Goal: Task Accomplishment & Management: Manage account settings

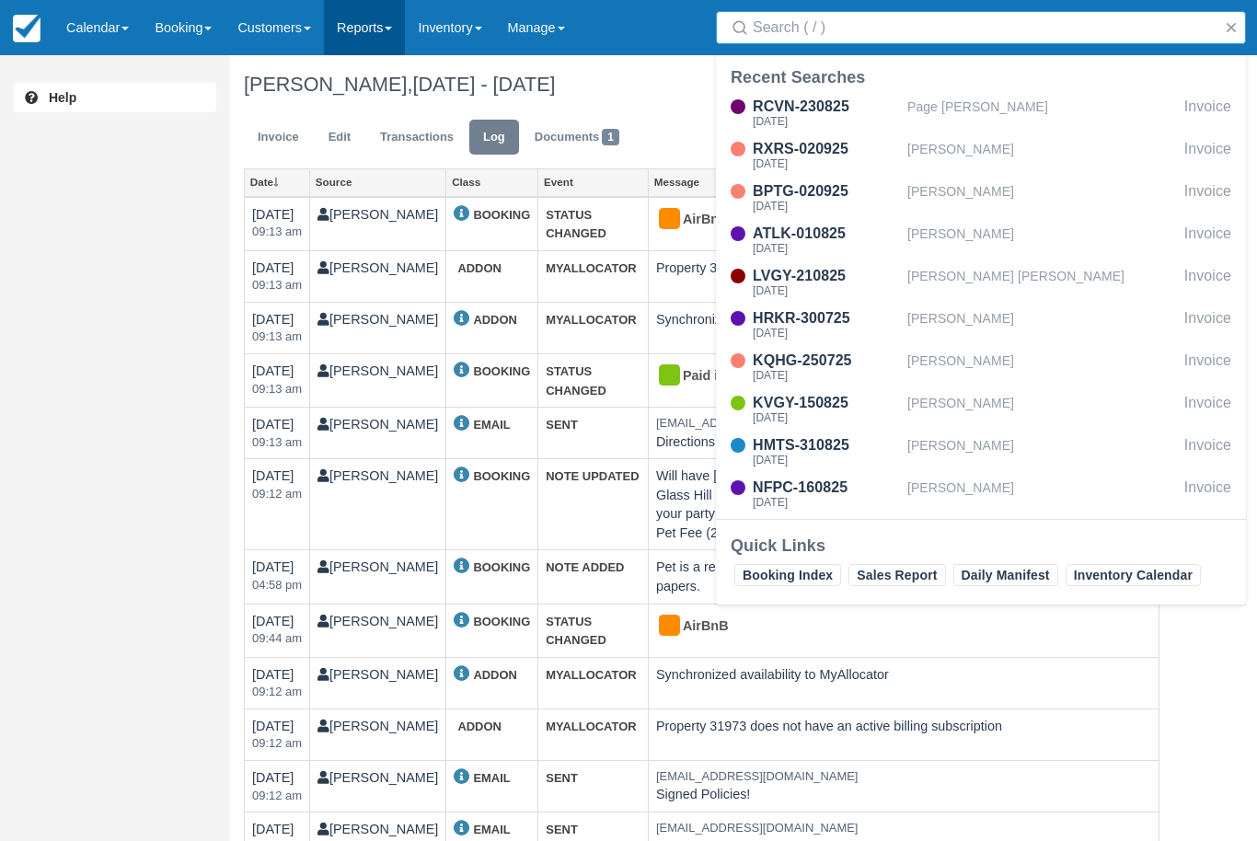
click at [396, 8] on link "Reports" at bounding box center [364, 27] width 81 height 55
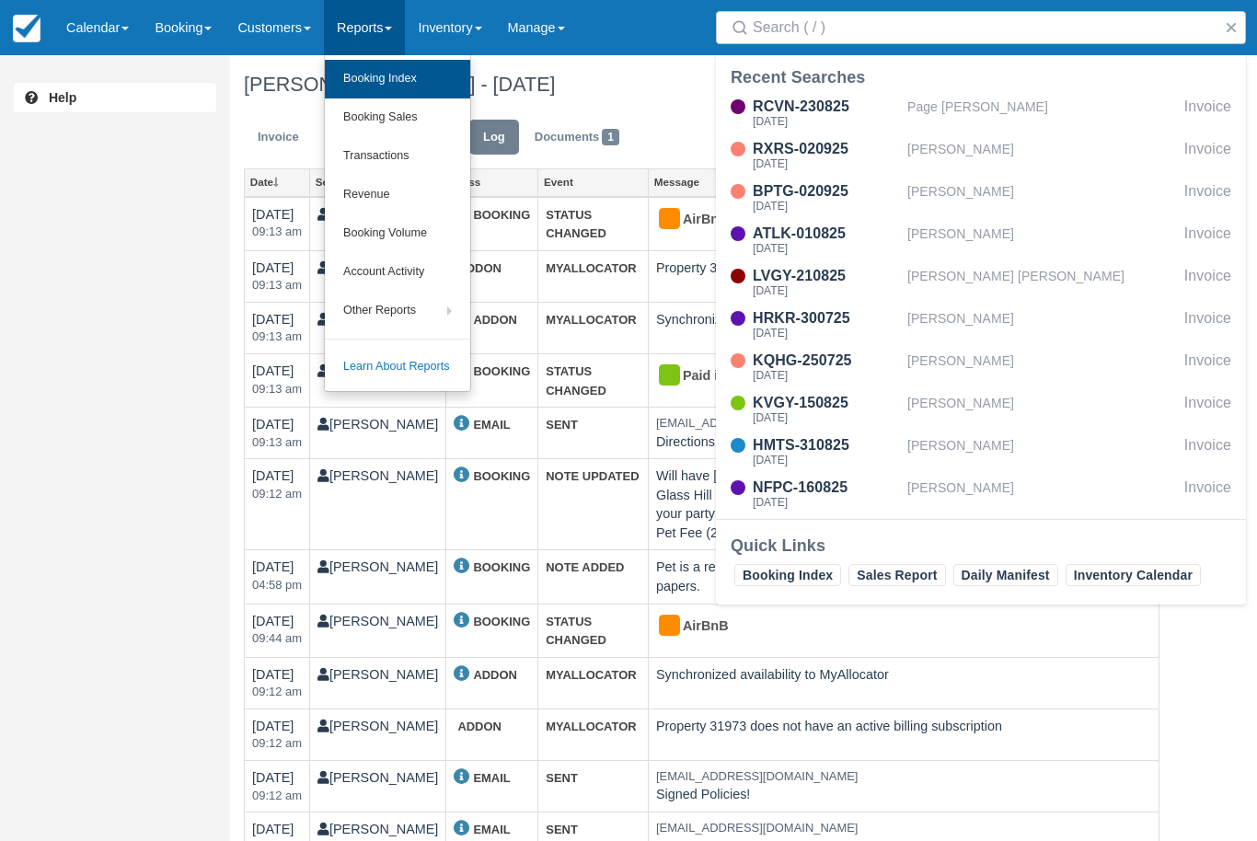
click at [422, 69] on link "Booking Index" at bounding box center [397, 79] width 145 height 39
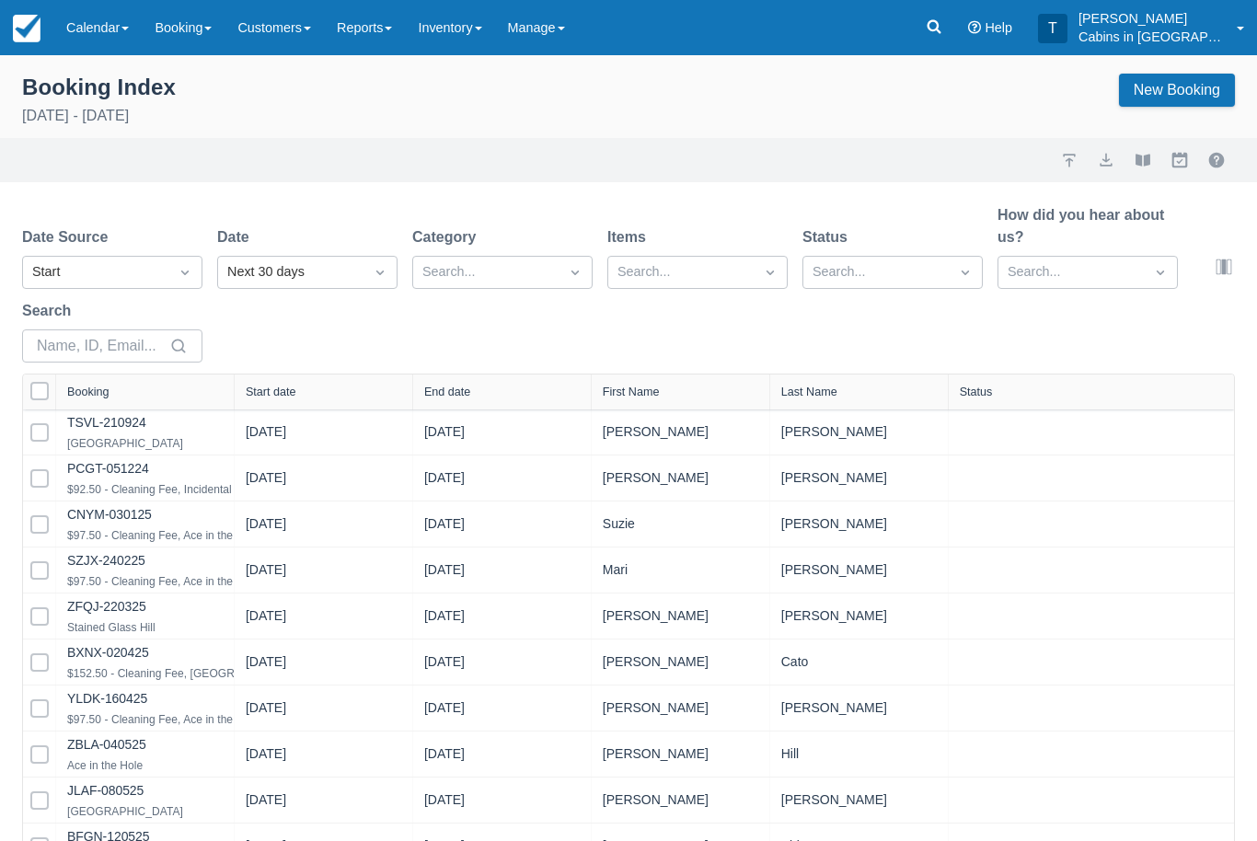
select select "25"
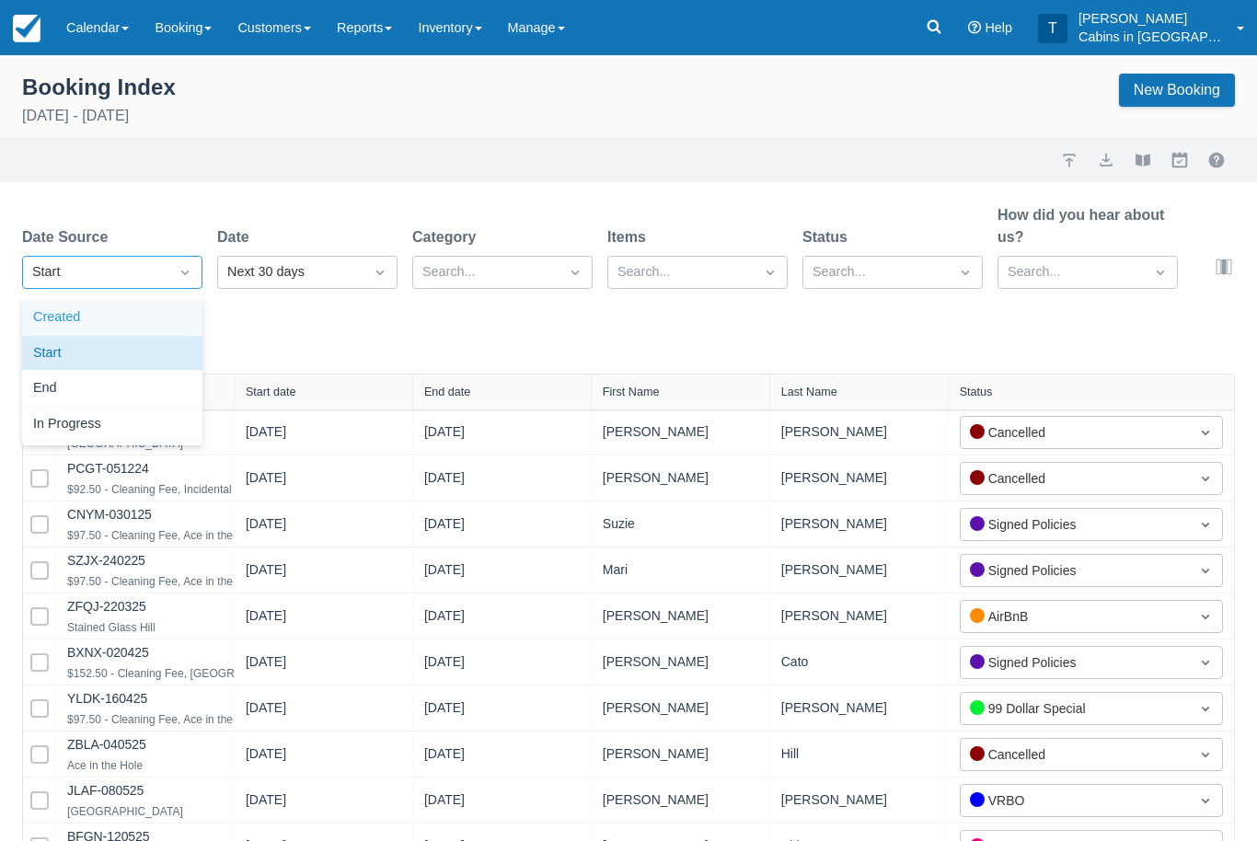
click at [171, 319] on div "Created" at bounding box center [112, 318] width 180 height 36
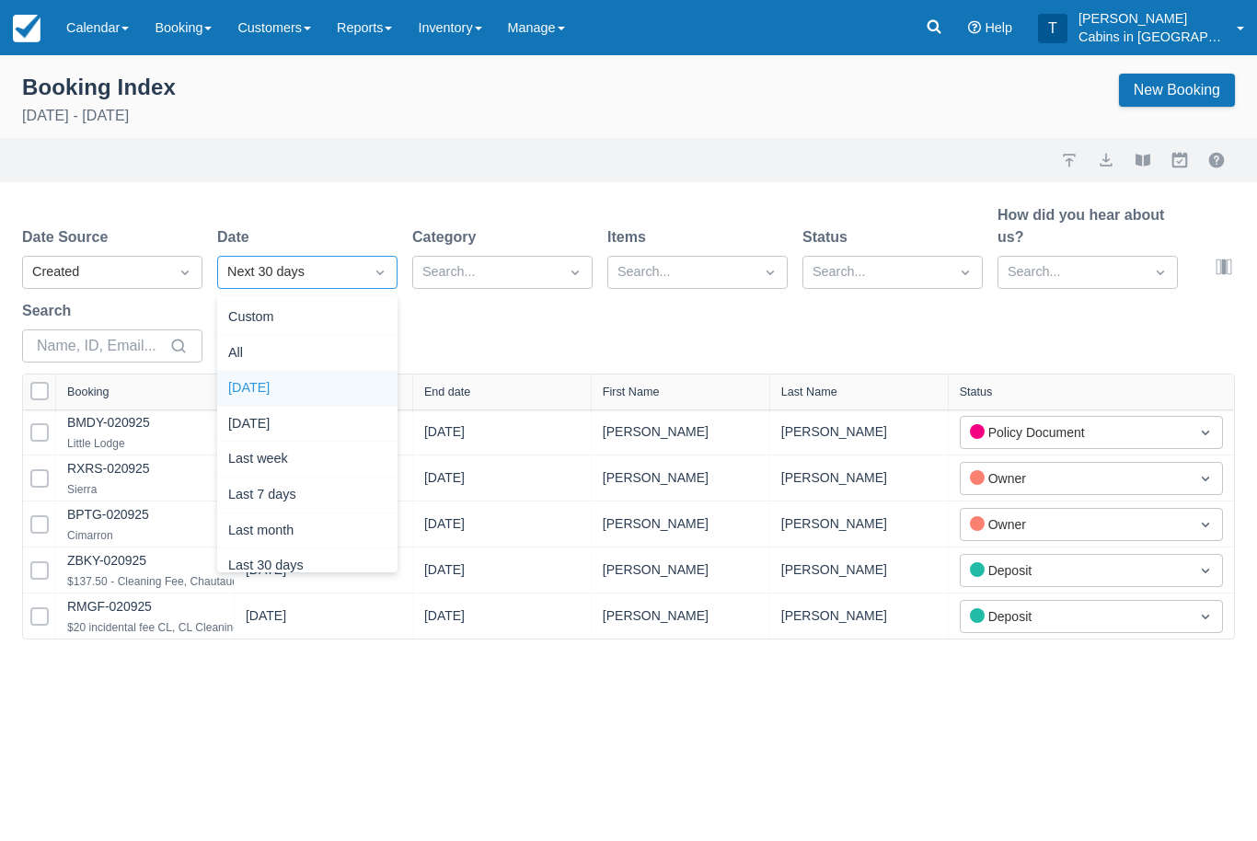
click at [332, 382] on div "Today" at bounding box center [307, 389] width 180 height 36
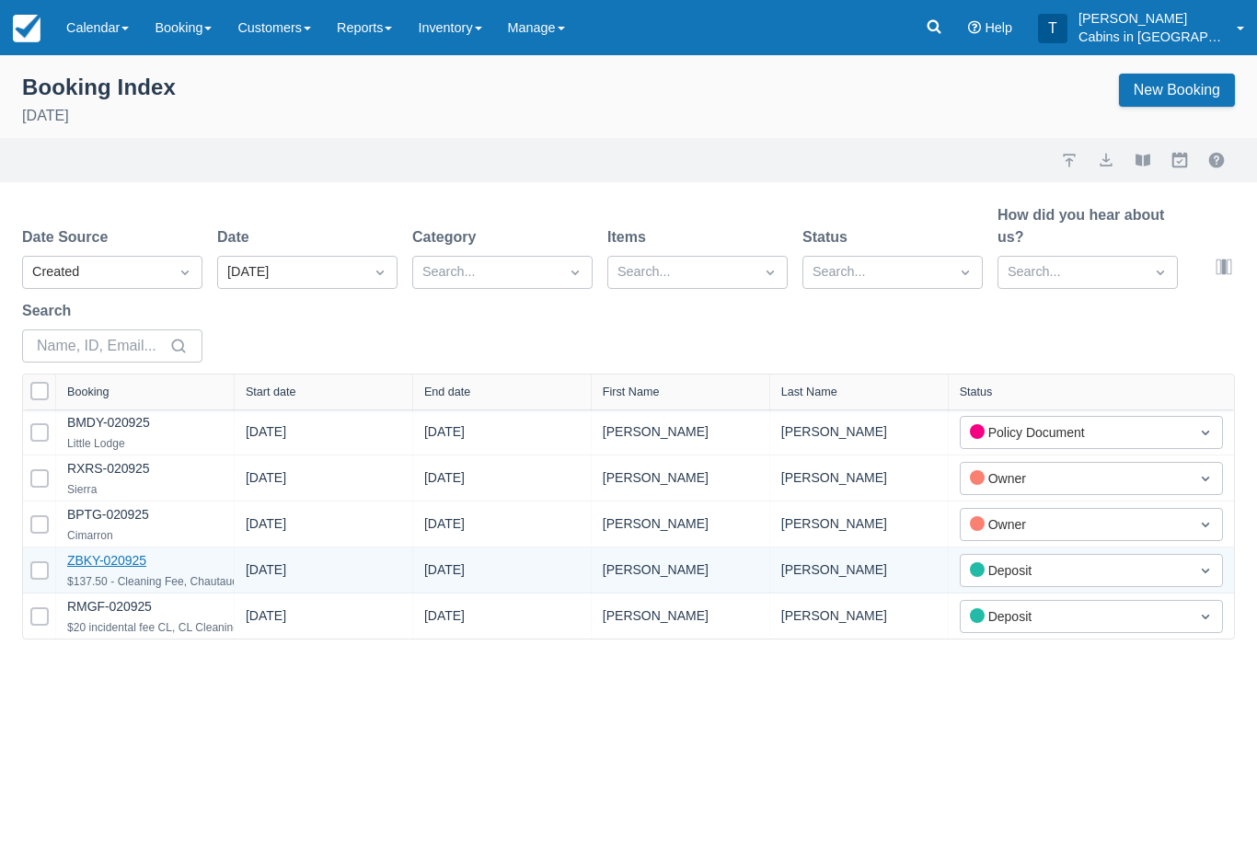
click at [142, 568] on link "ZBKY-020925" at bounding box center [106, 560] width 79 height 15
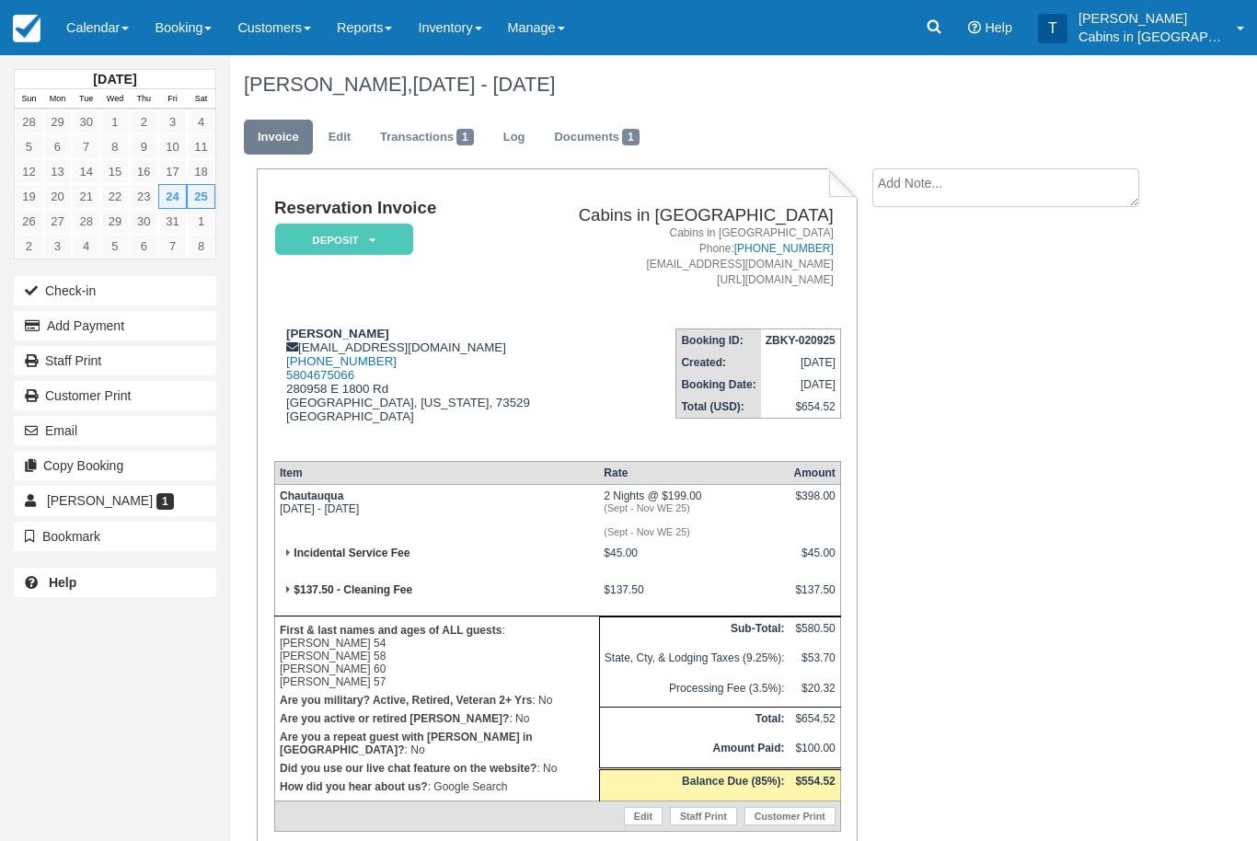
click at [755, 579] on td "$45.00" at bounding box center [694, 560] width 190 height 37
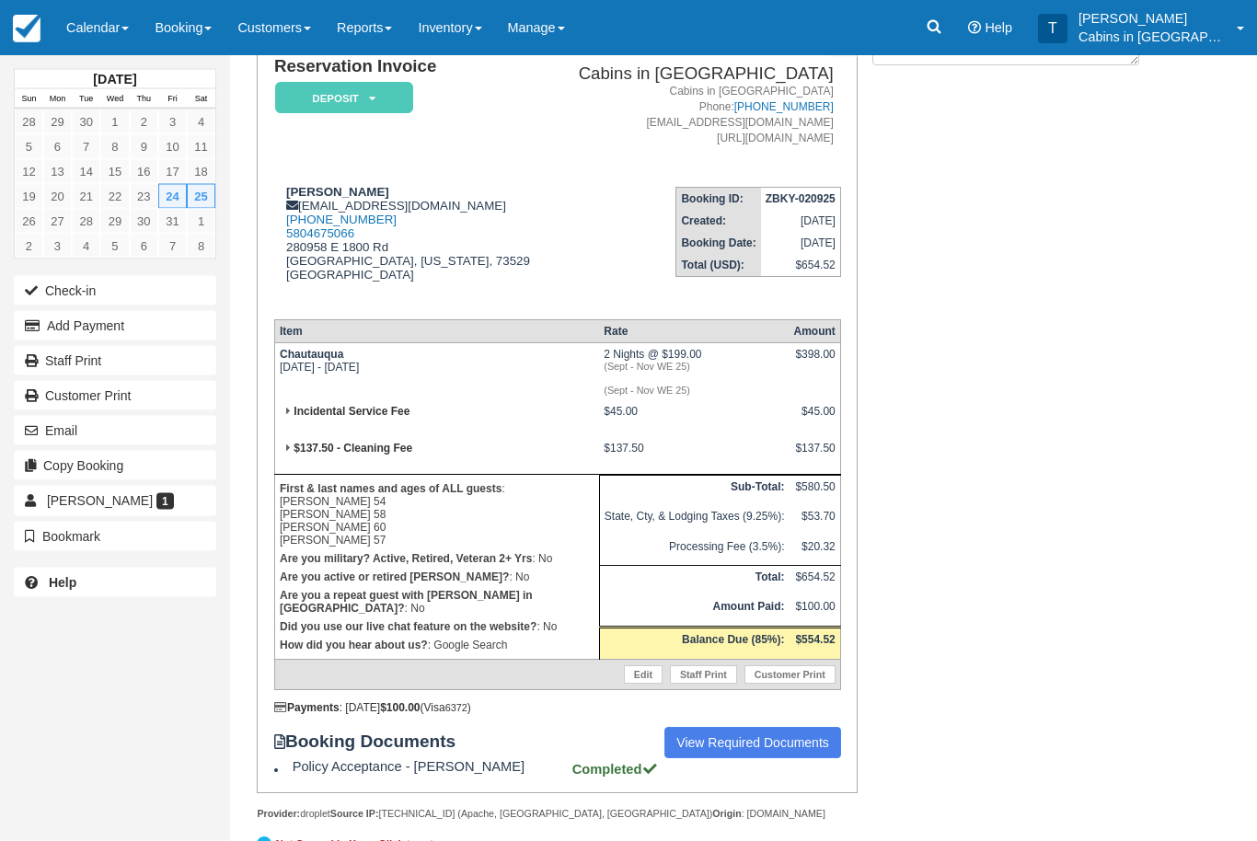
scroll to position [164, 0]
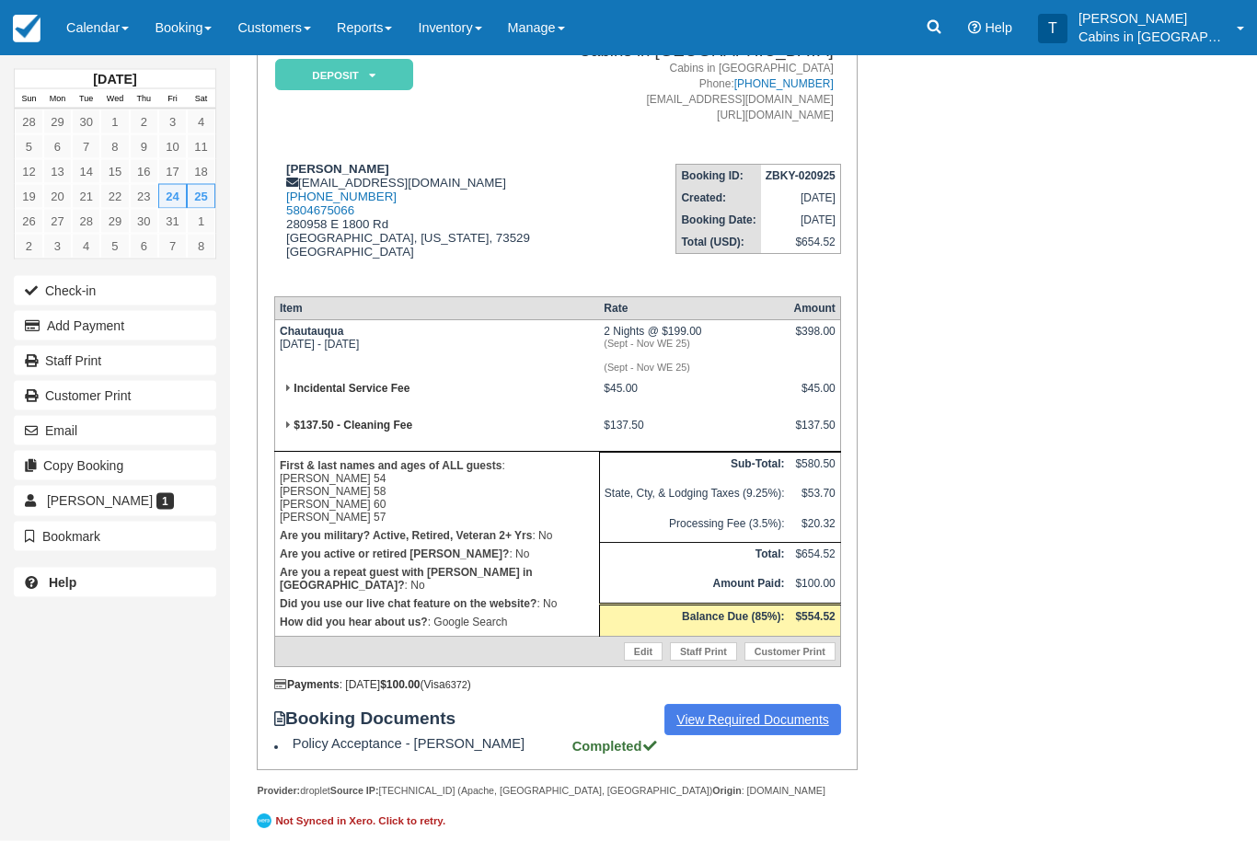
click at [751, 736] on link "View Required Documents" at bounding box center [752, 720] width 177 height 31
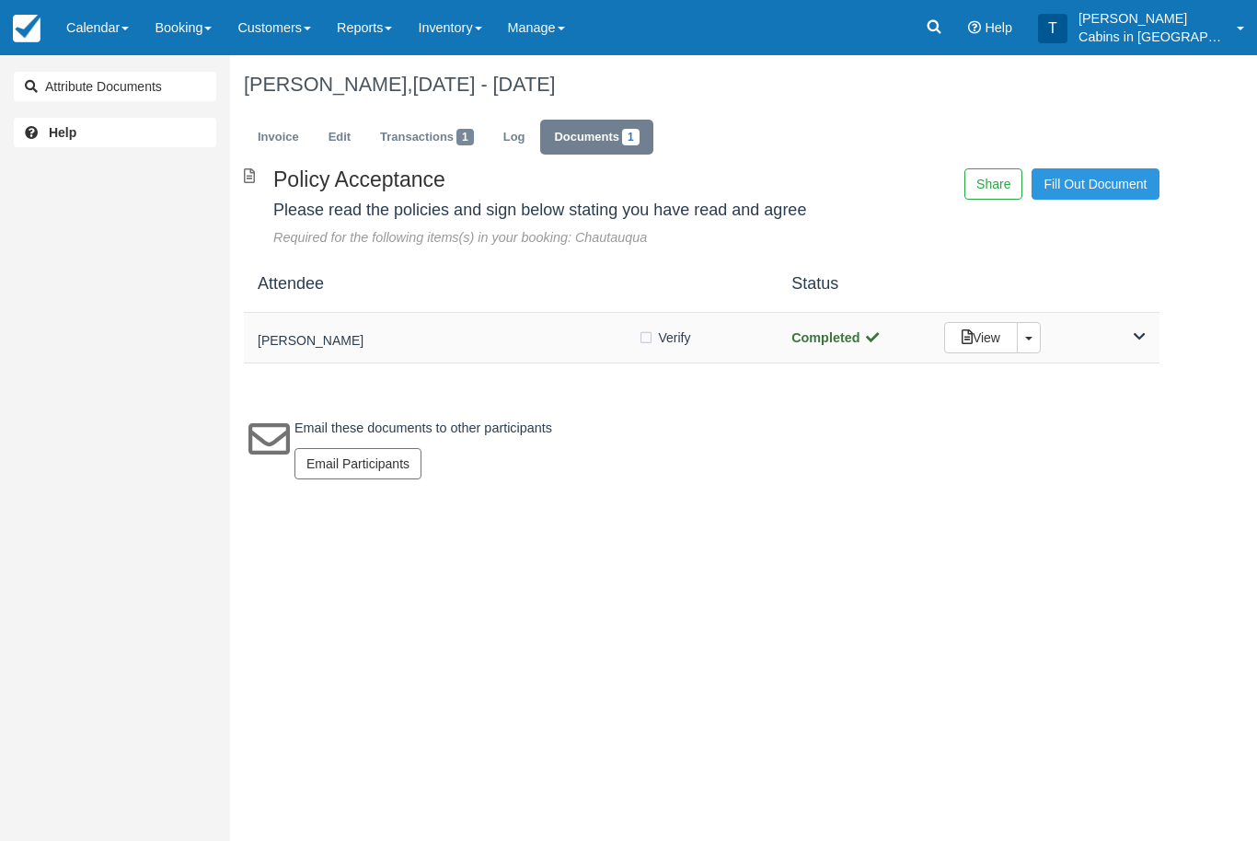
click at [513, 330] on div "Angie Zumwalt" at bounding box center [448, 338] width 380 height 26
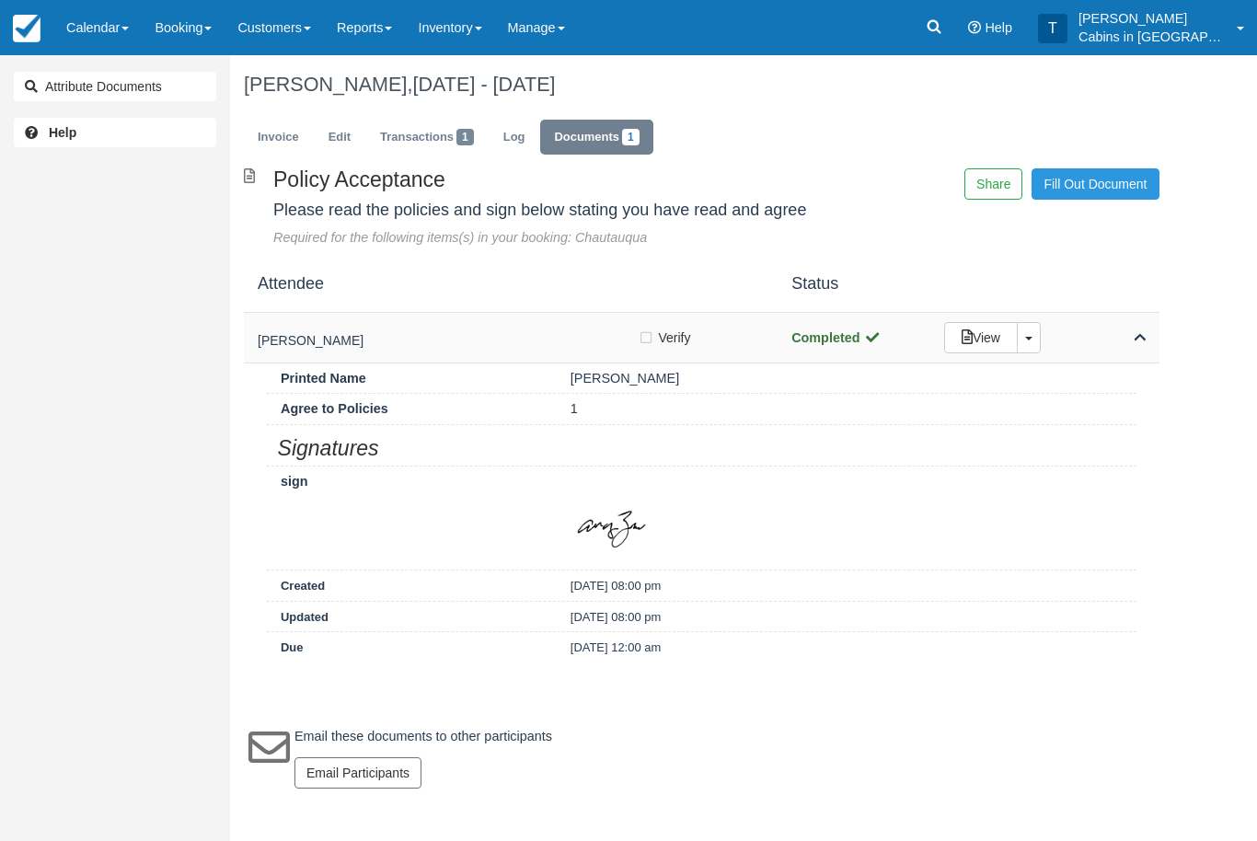
click at [647, 339] on label "Verify Verified" at bounding box center [670, 338] width 65 height 28
checkbox input "true"
click at [294, 143] on link "Invoice" at bounding box center [278, 138] width 69 height 36
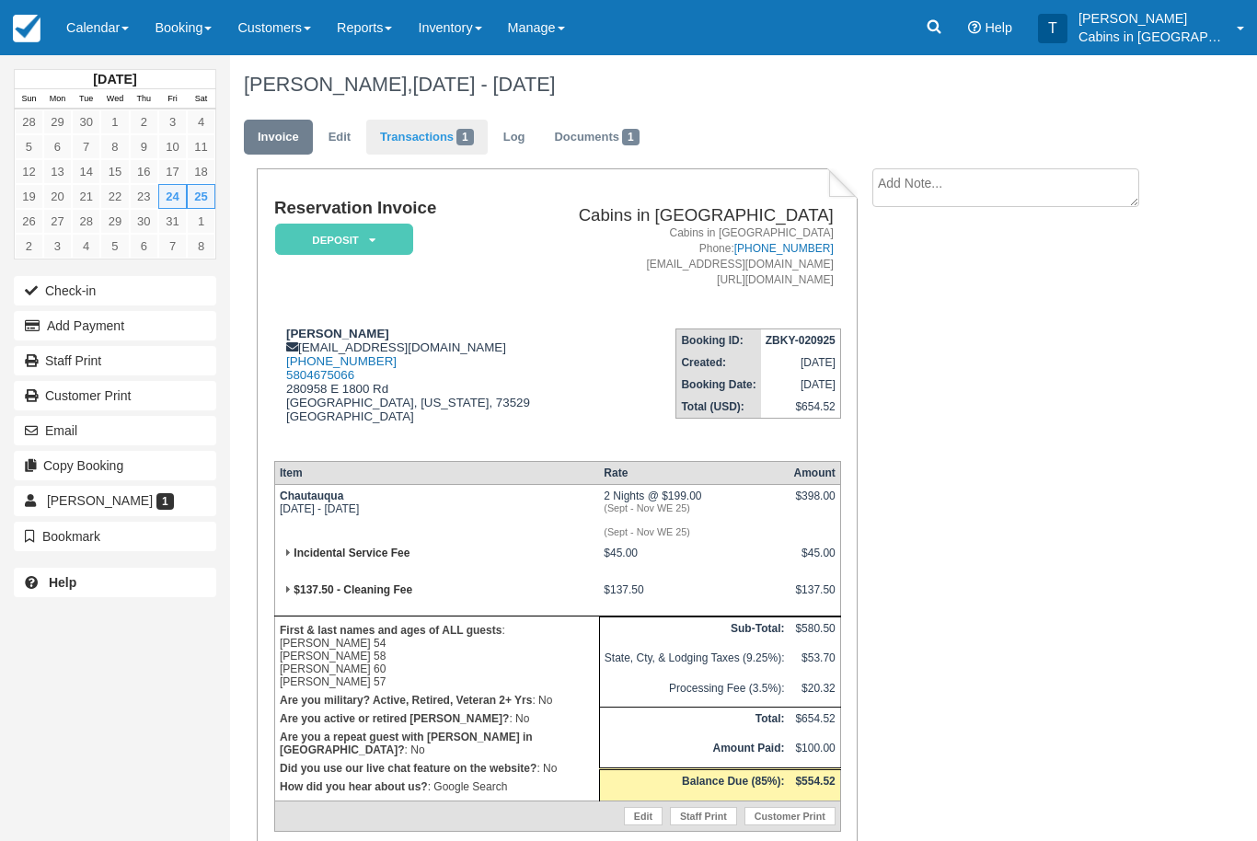
click at [427, 134] on link "Transactions 1" at bounding box center [426, 138] width 121 height 36
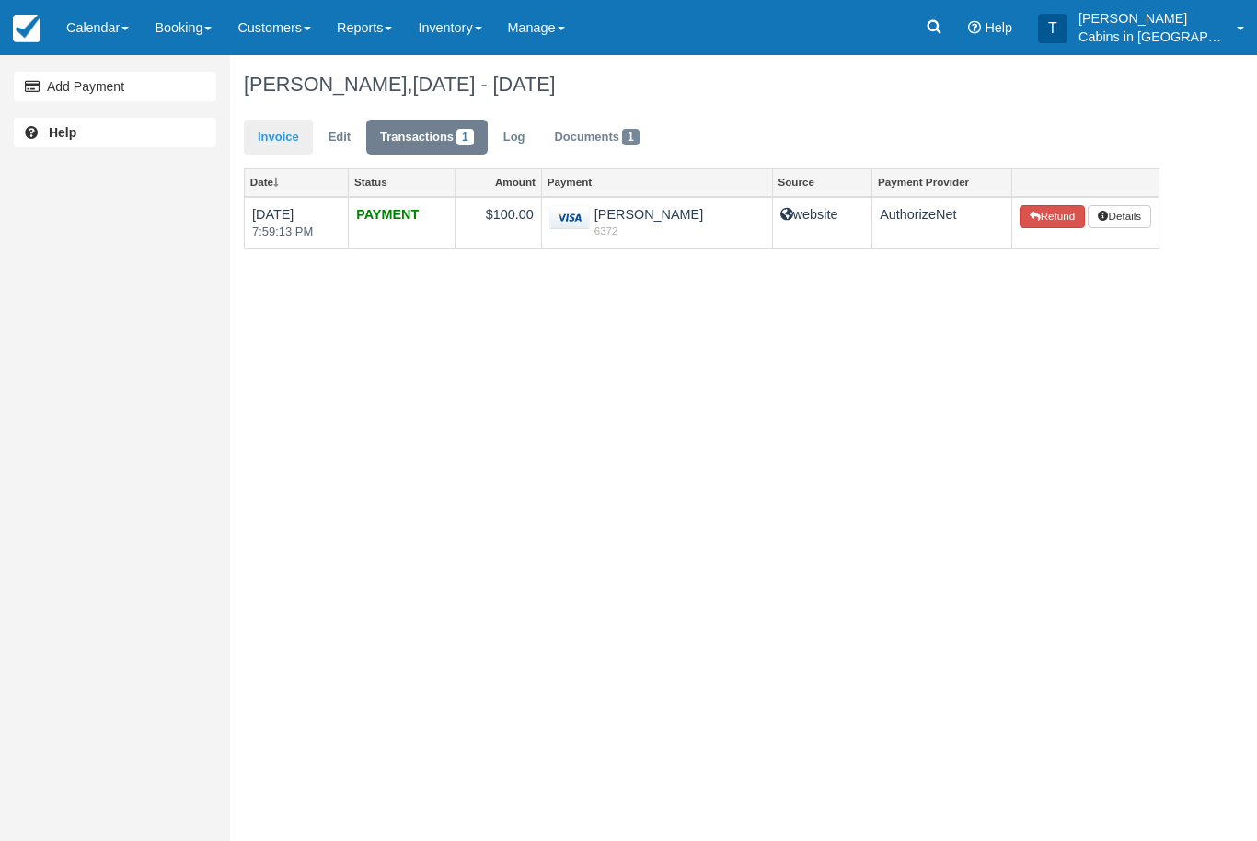
click at [301, 133] on link "Invoice" at bounding box center [278, 138] width 69 height 36
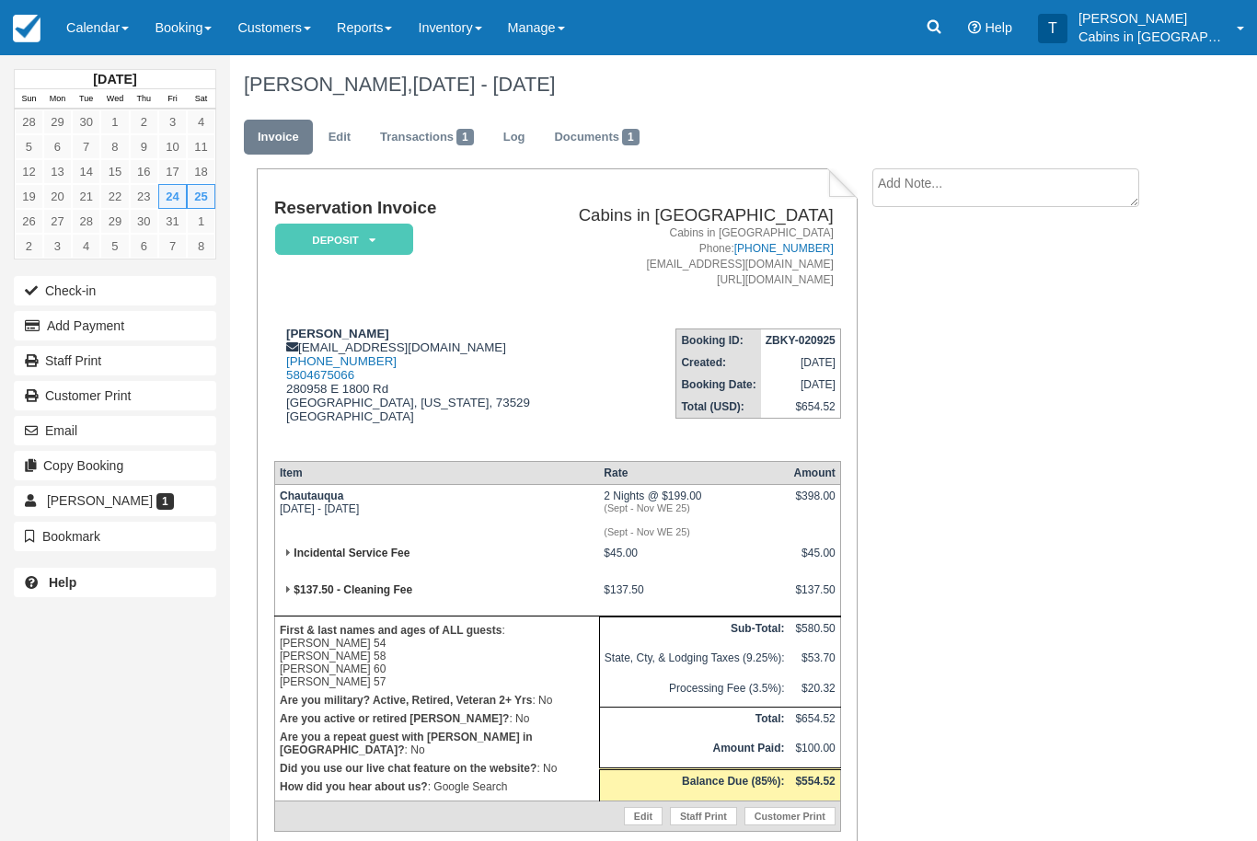
click at [990, 192] on textarea at bounding box center [1005, 187] width 267 height 39
type textarea "Cc verified"
click at [934, 303] on button "Create" at bounding box center [913, 292] width 83 height 31
click at [397, 240] on em "Deposit" at bounding box center [344, 240] width 138 height 32
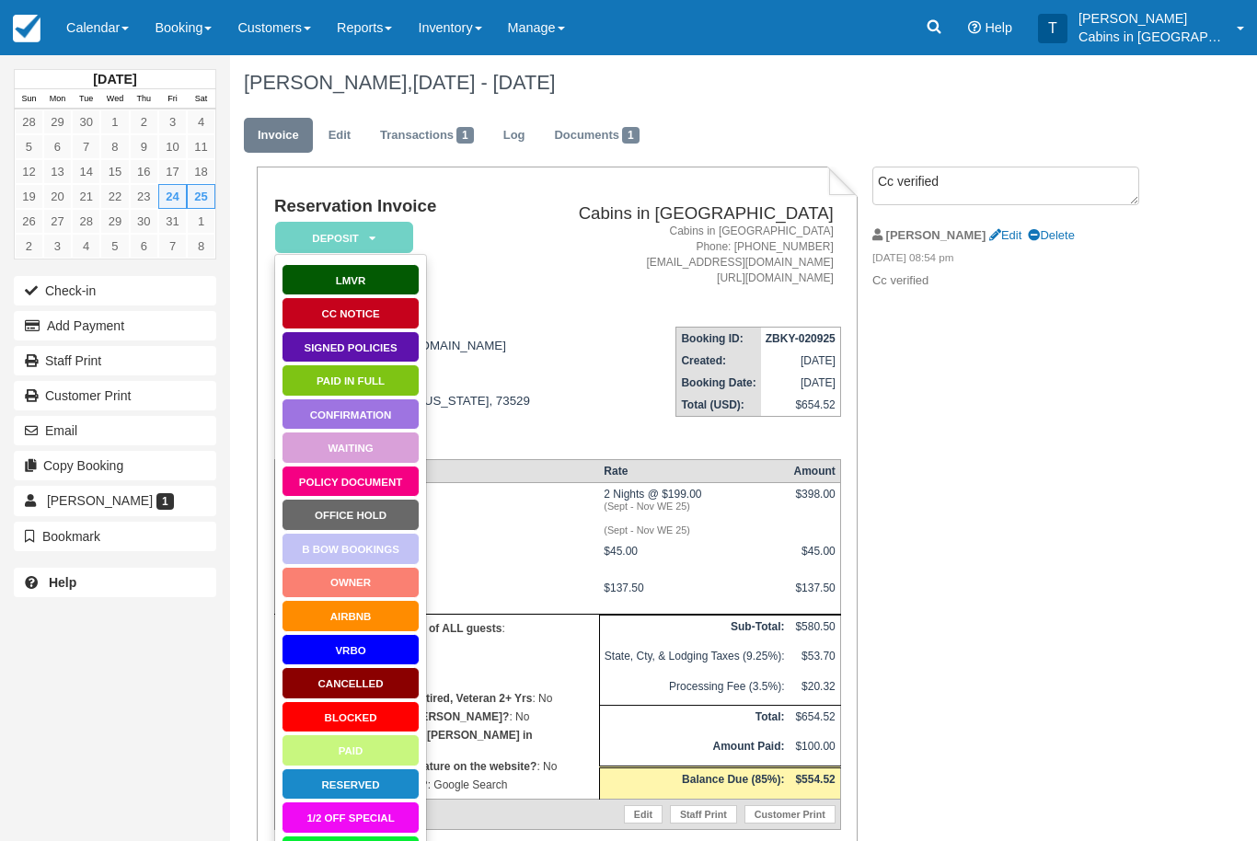
scroll to position [164, 0]
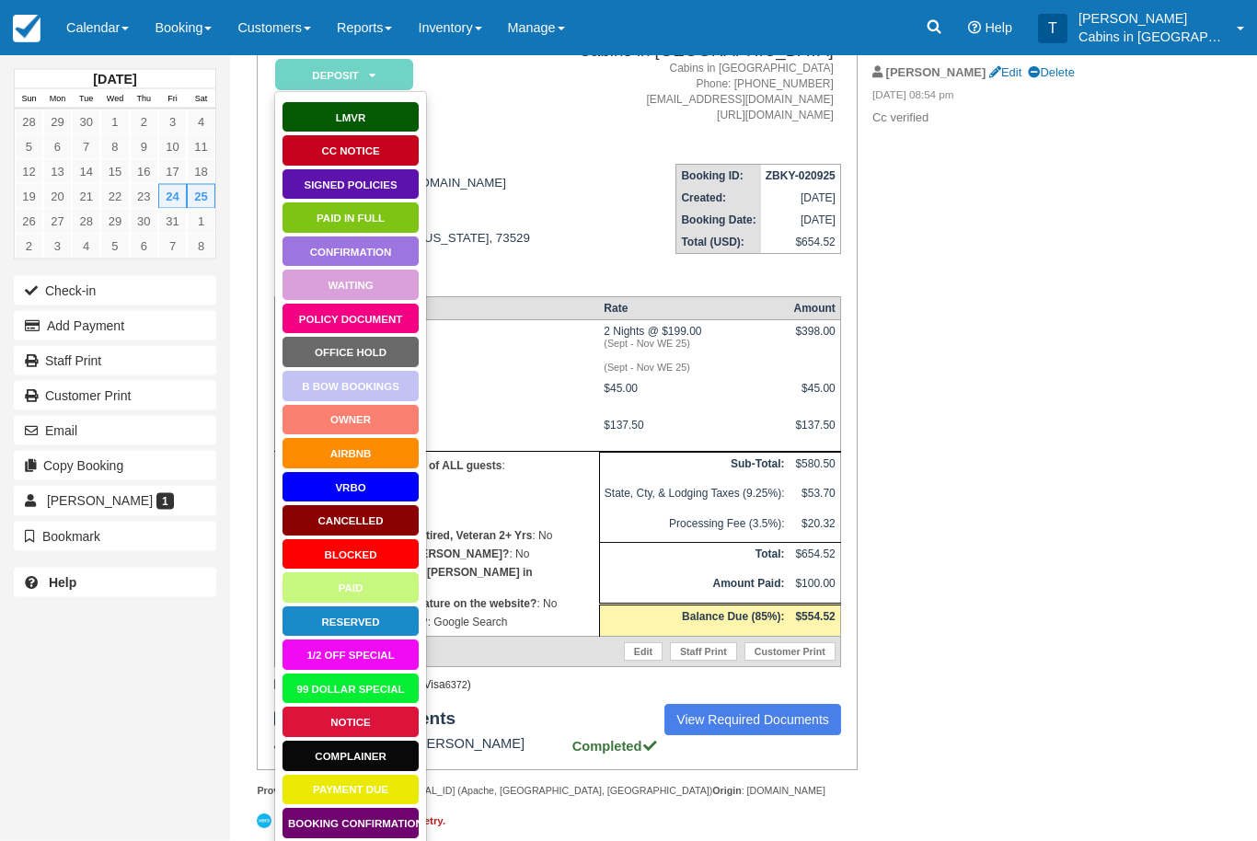
click at [376, 823] on link "Booking Confirmation" at bounding box center [351, 824] width 138 height 32
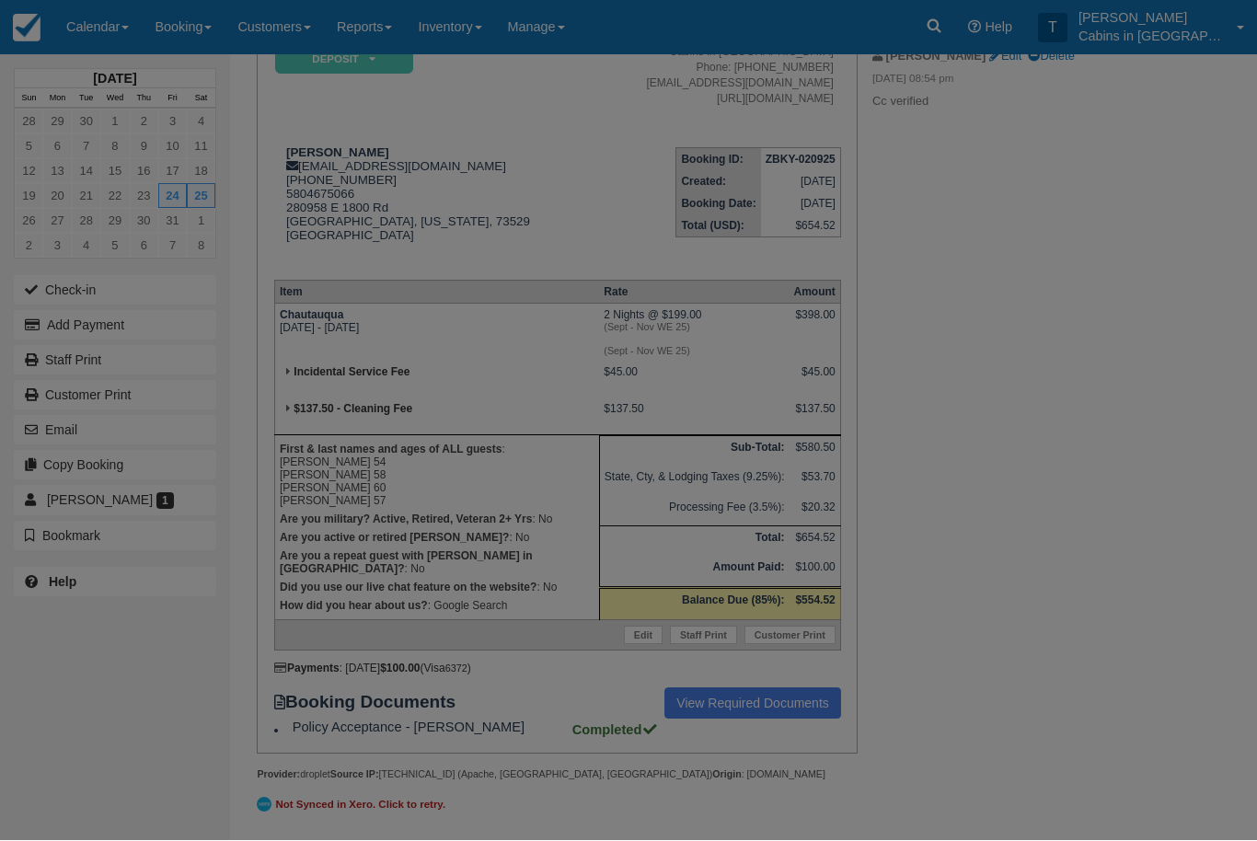
scroll to position [225, 0]
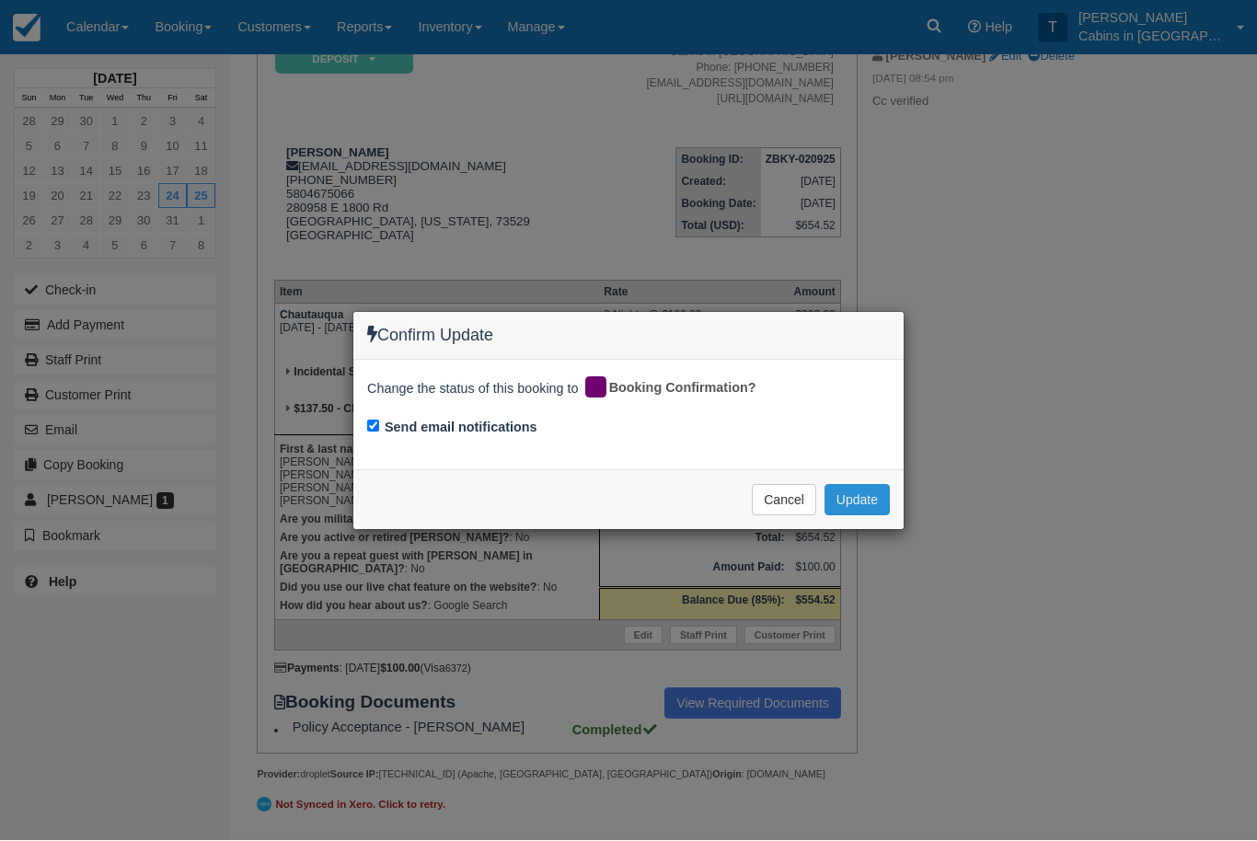
click at [881, 498] on button "Update" at bounding box center [857, 500] width 65 height 31
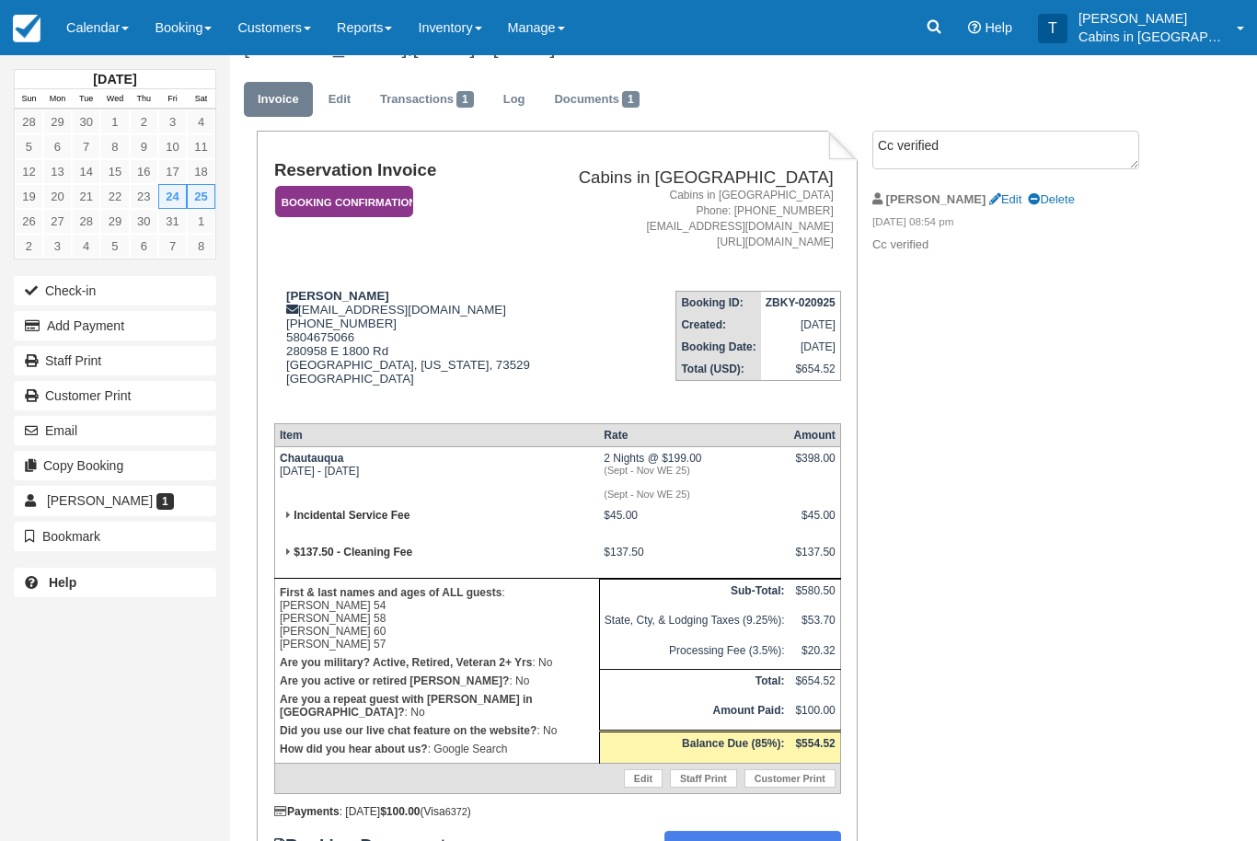
scroll to position [0, 0]
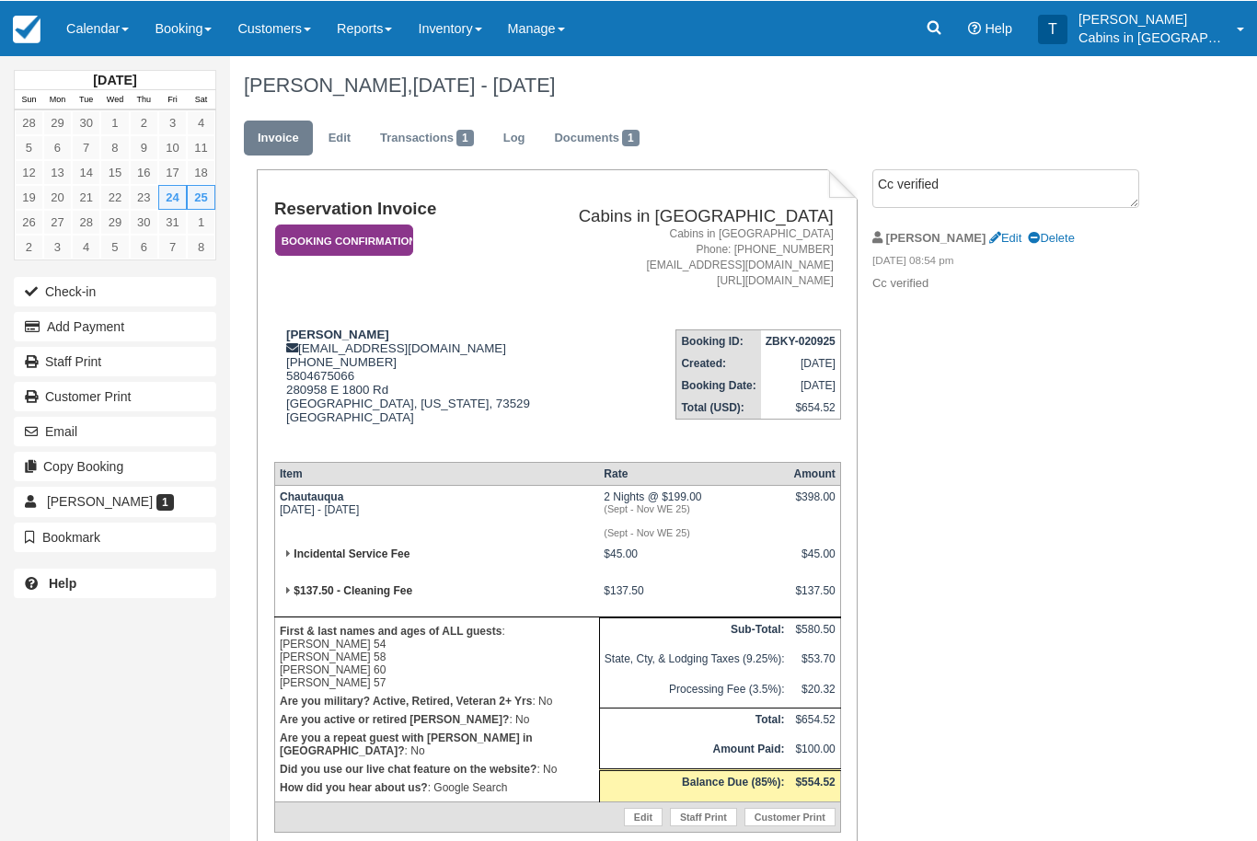
click at [400, 237] on em "Booking Confirmation" at bounding box center [344, 240] width 138 height 32
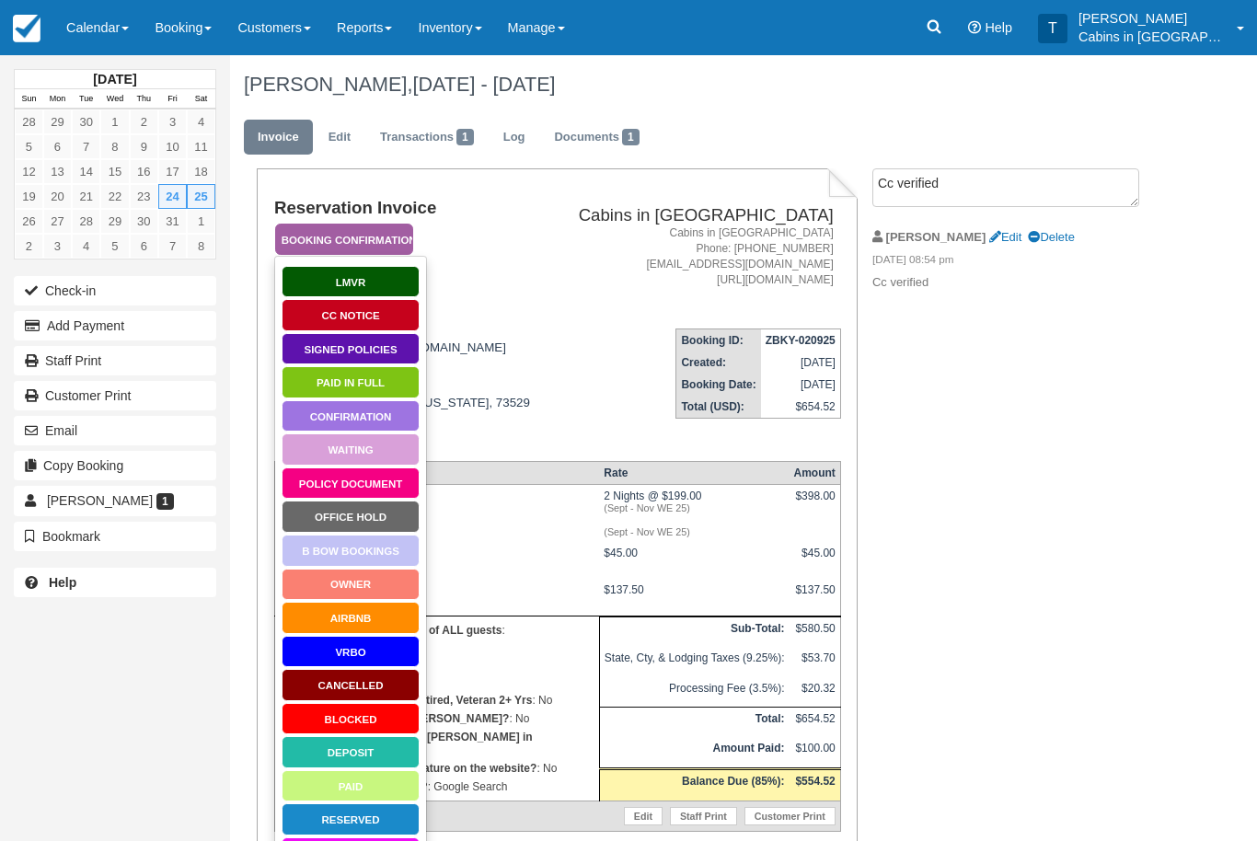
click at [380, 344] on link "Signed Policies" at bounding box center [351, 349] width 138 height 32
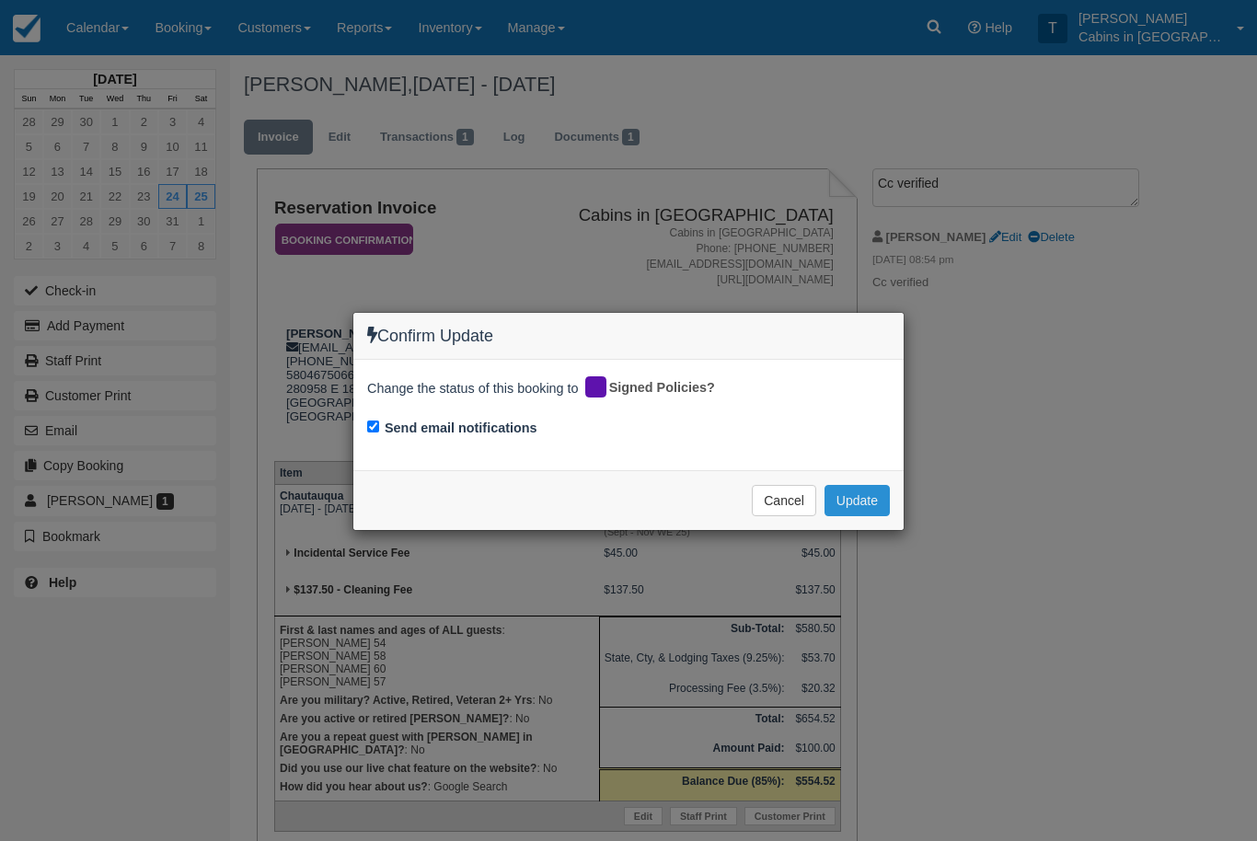
click at [881, 485] on button "Update" at bounding box center [857, 500] width 65 height 31
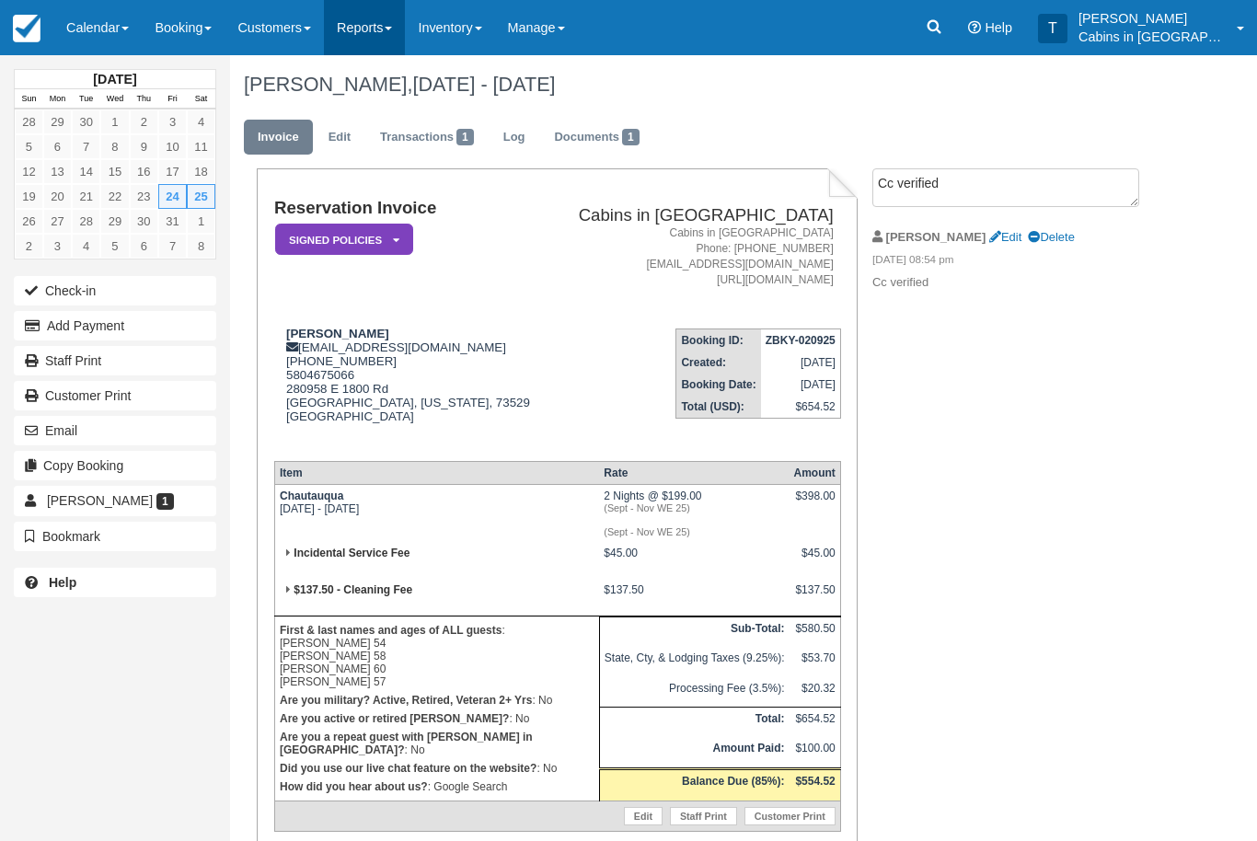
click at [379, 37] on link "Reports" at bounding box center [364, 27] width 81 height 55
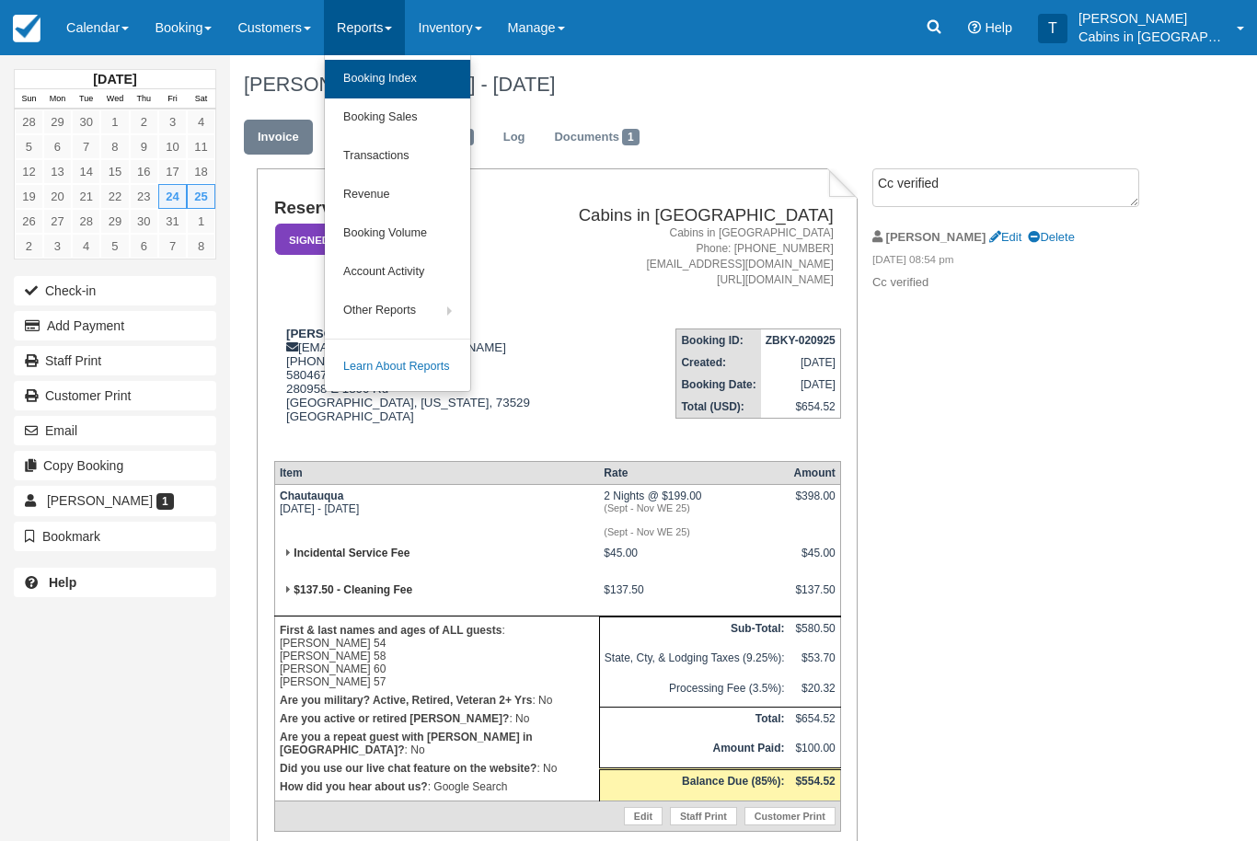
click at [429, 70] on link "Booking Index" at bounding box center [397, 79] width 145 height 39
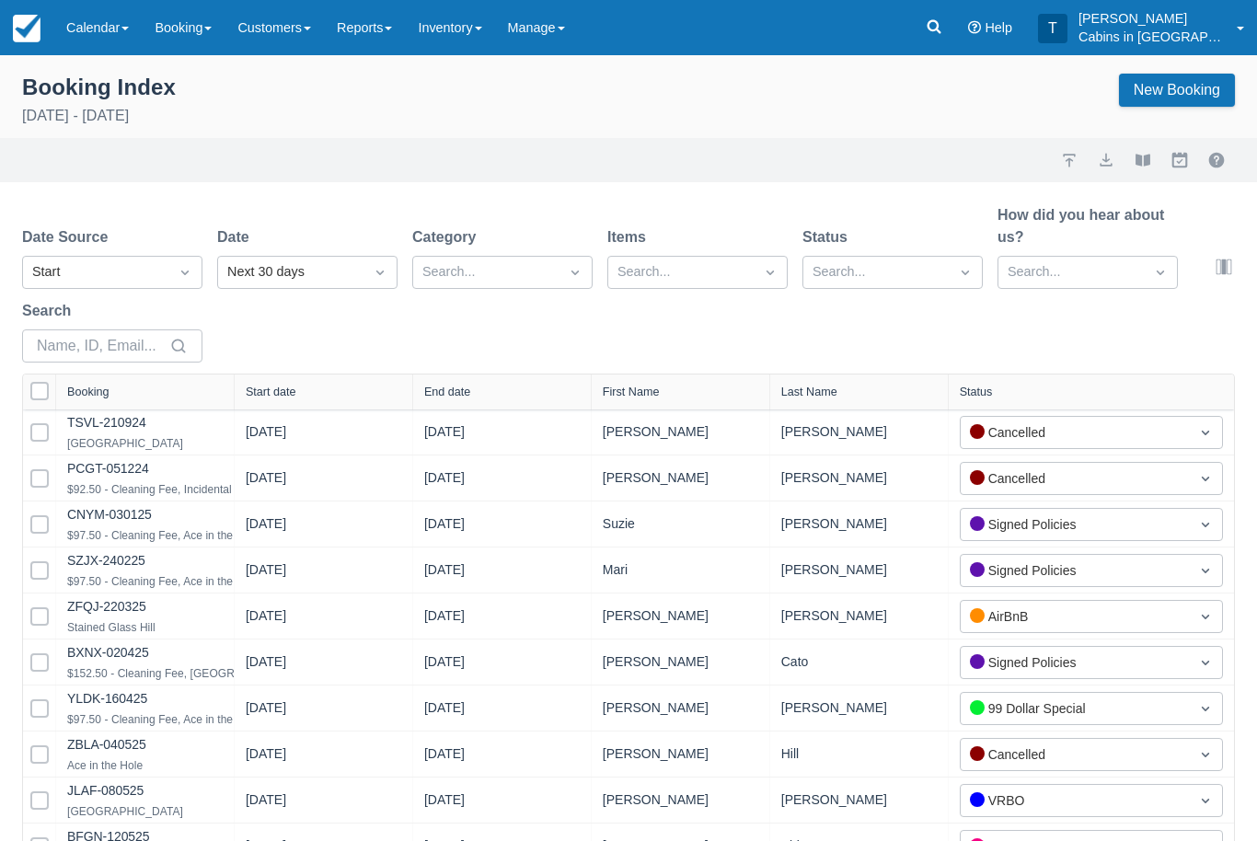
select select "25"
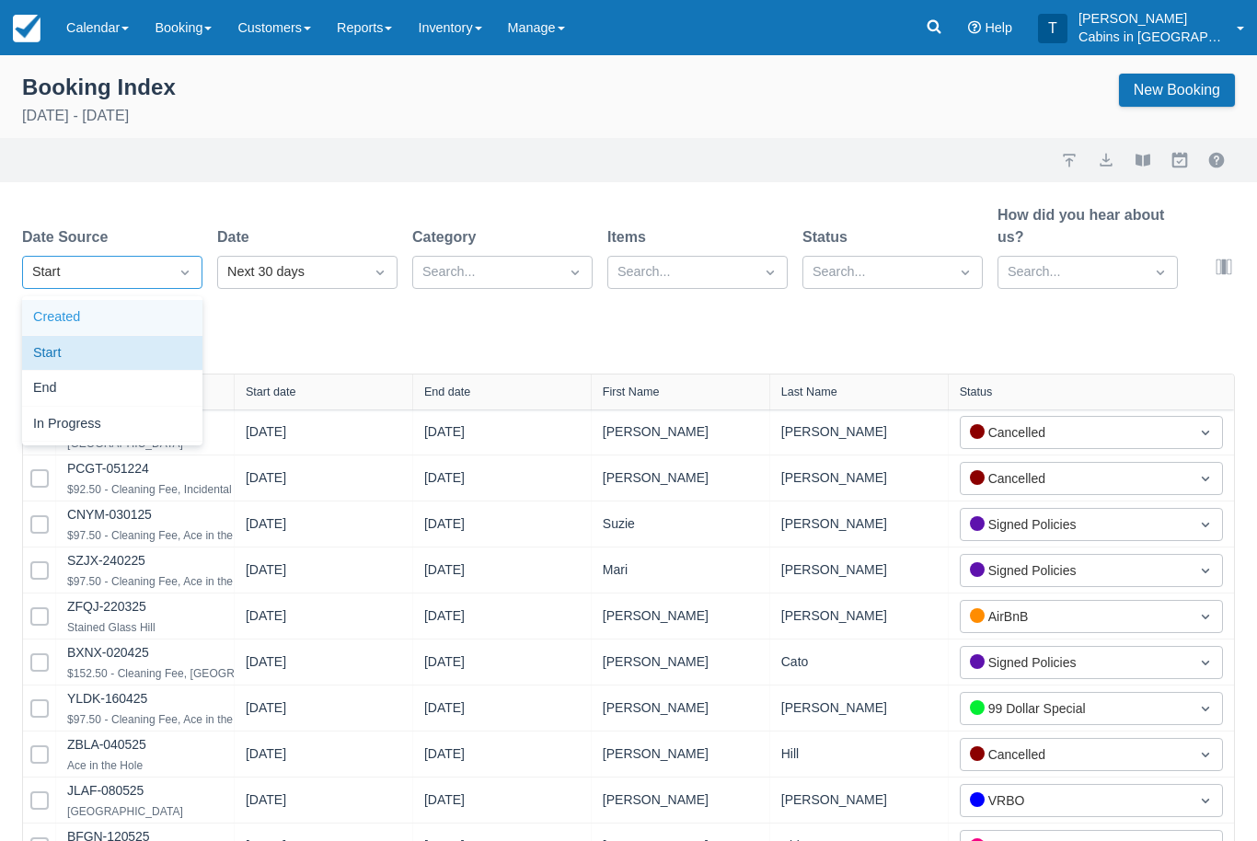
click at [181, 320] on div "Created" at bounding box center [112, 318] width 180 height 36
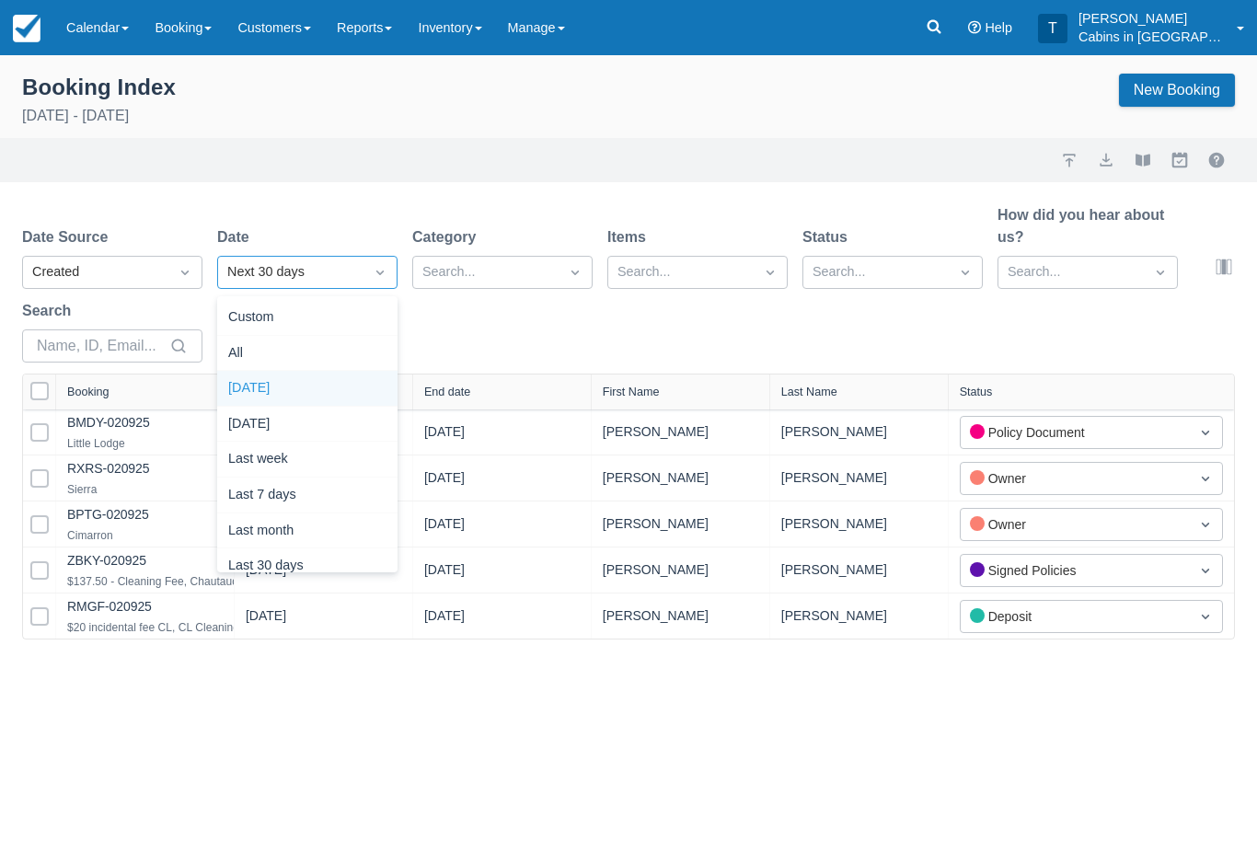
click at [347, 376] on div "Today" at bounding box center [307, 389] width 180 height 36
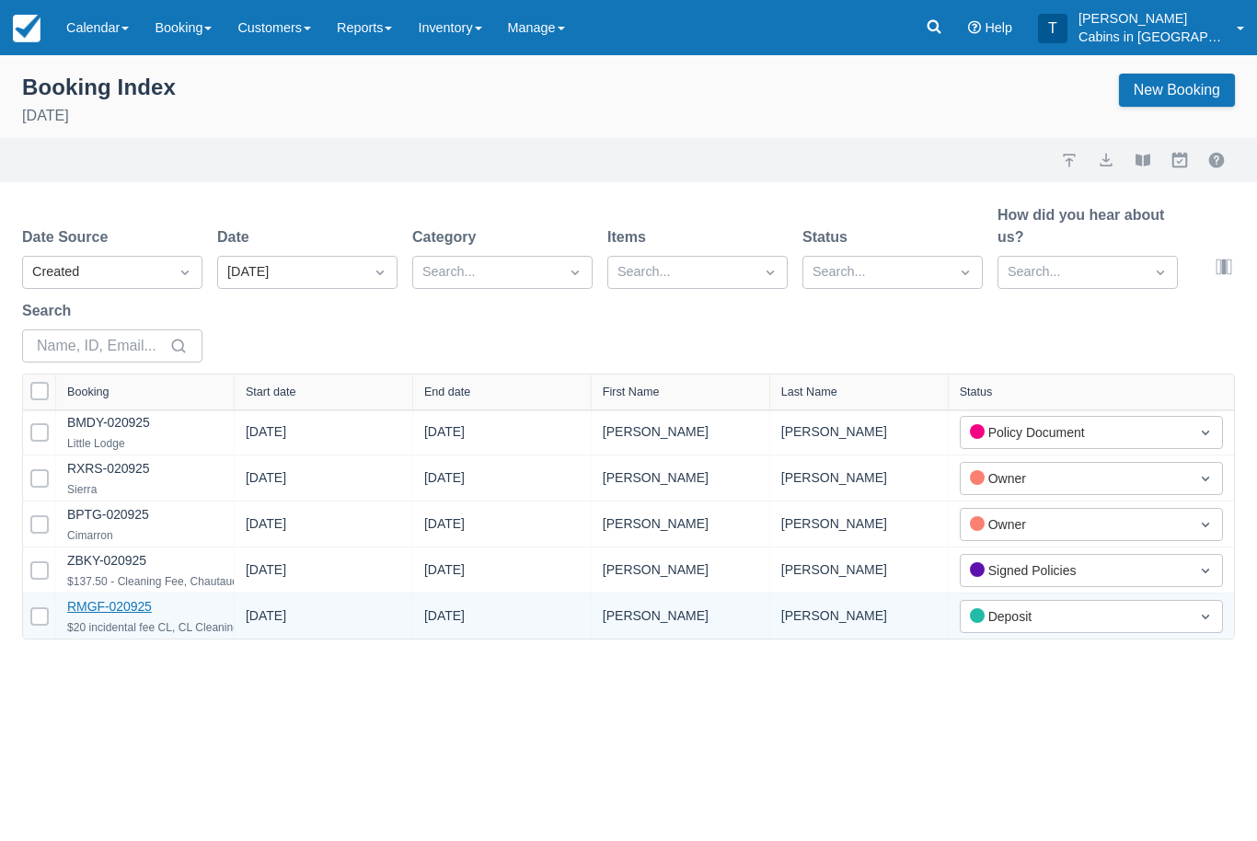
click at [138, 614] on link "RMGF-020925" at bounding box center [109, 606] width 85 height 15
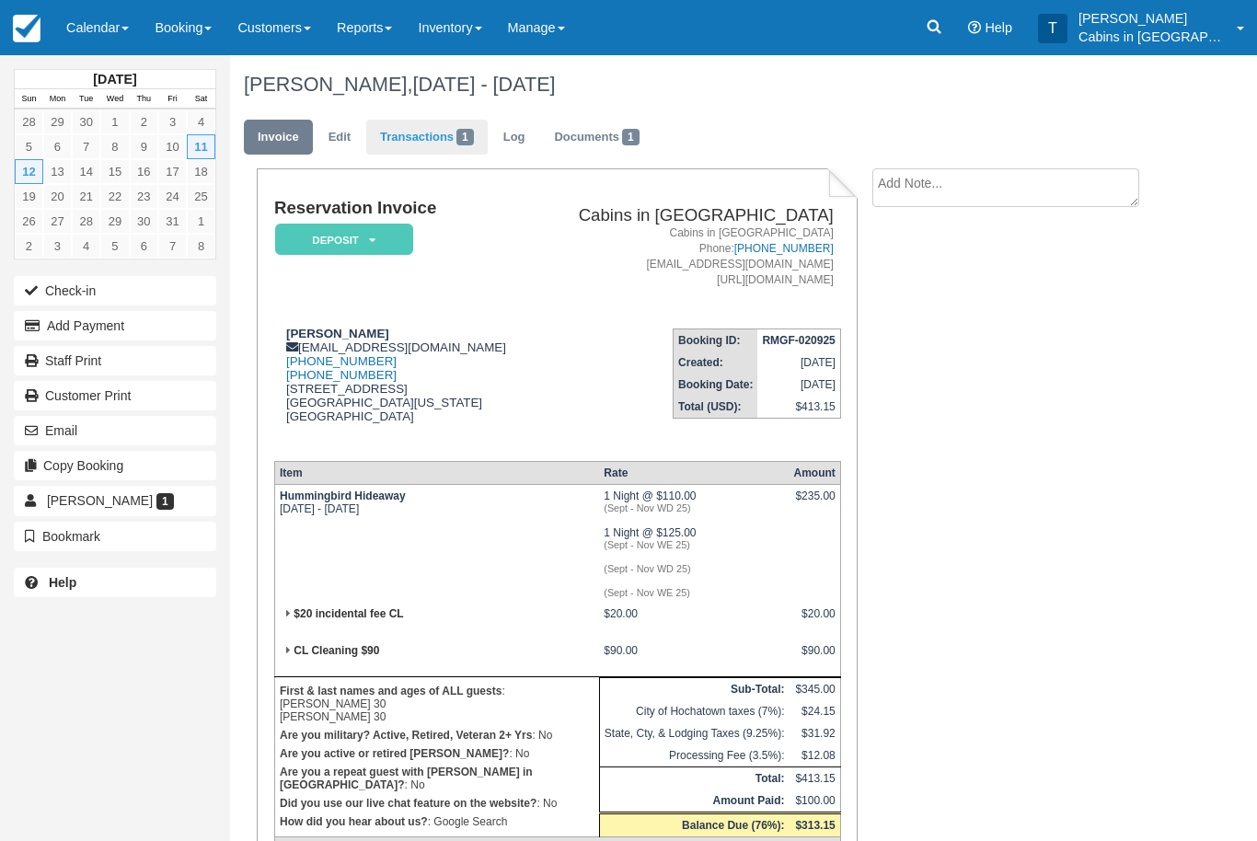
click at [435, 120] on link "Transactions 1" at bounding box center [426, 138] width 121 height 36
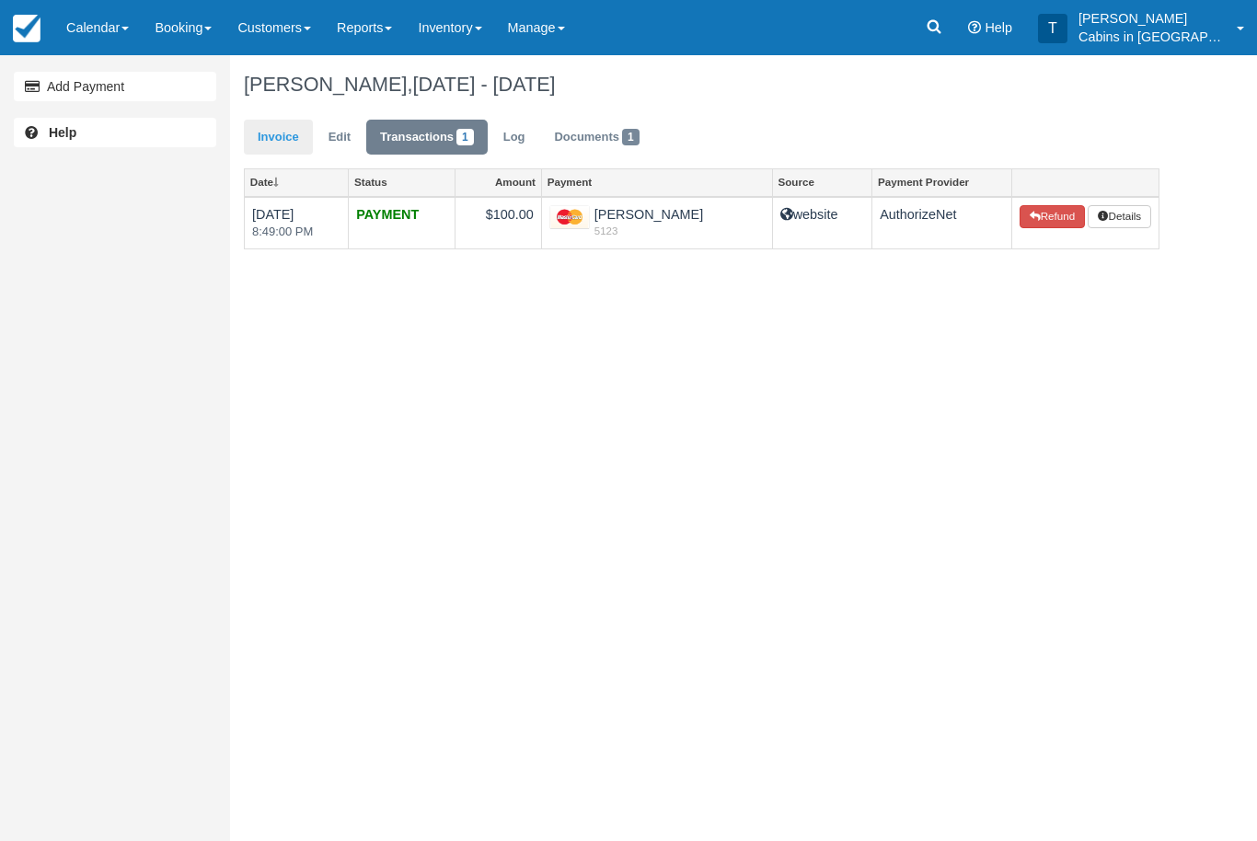
click at [288, 134] on link "Invoice" at bounding box center [278, 138] width 69 height 36
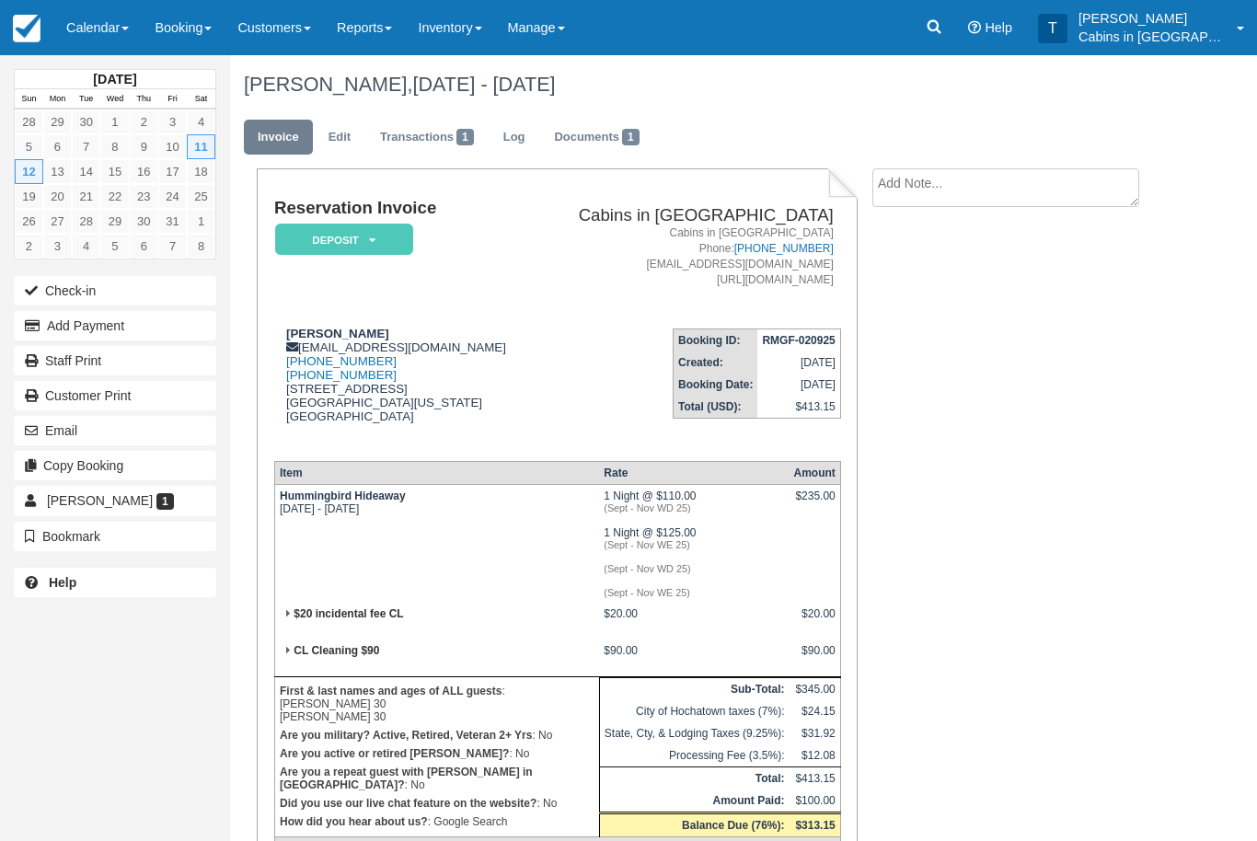
click at [1036, 190] on textarea at bounding box center [1005, 187] width 267 height 39
type textarea "Cc verified"
click at [929, 280] on button "Create" at bounding box center [913, 292] width 83 height 31
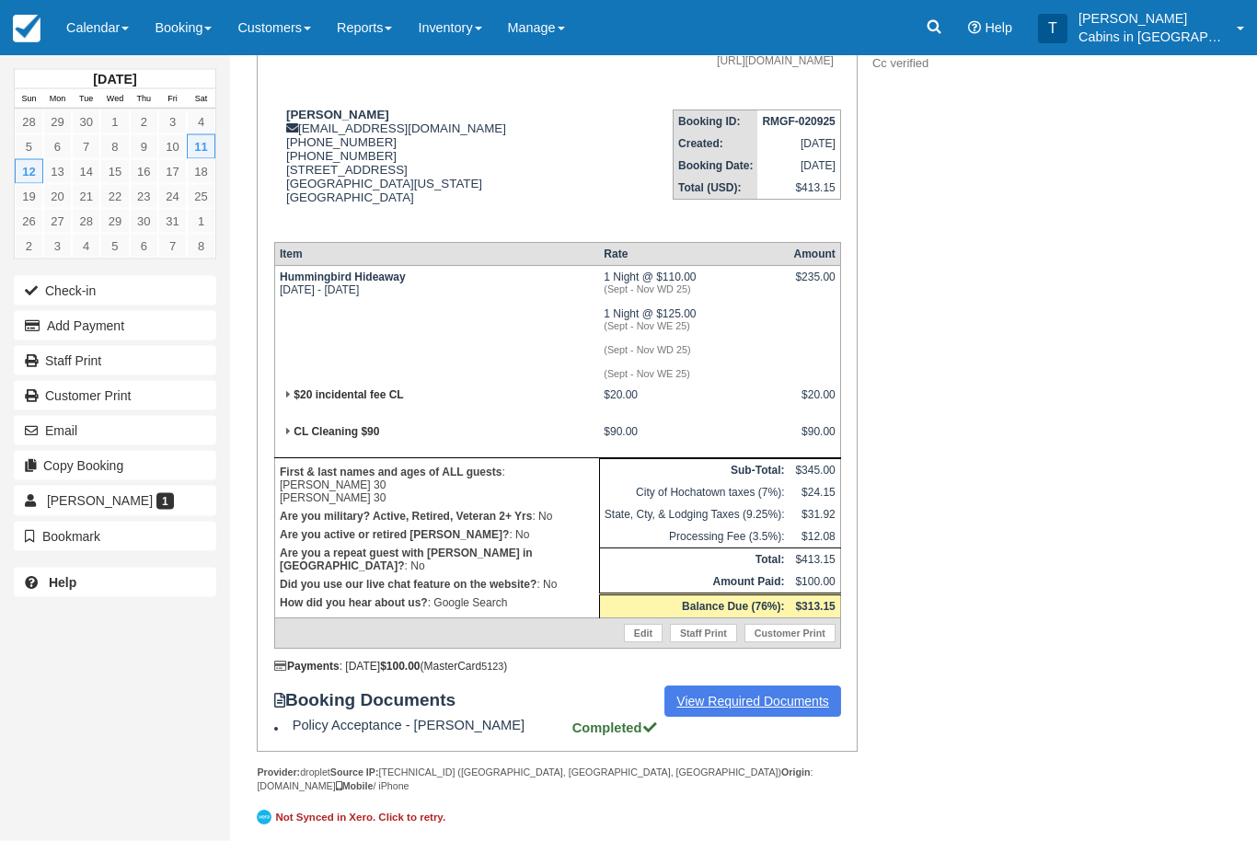
scroll to position [218, 0]
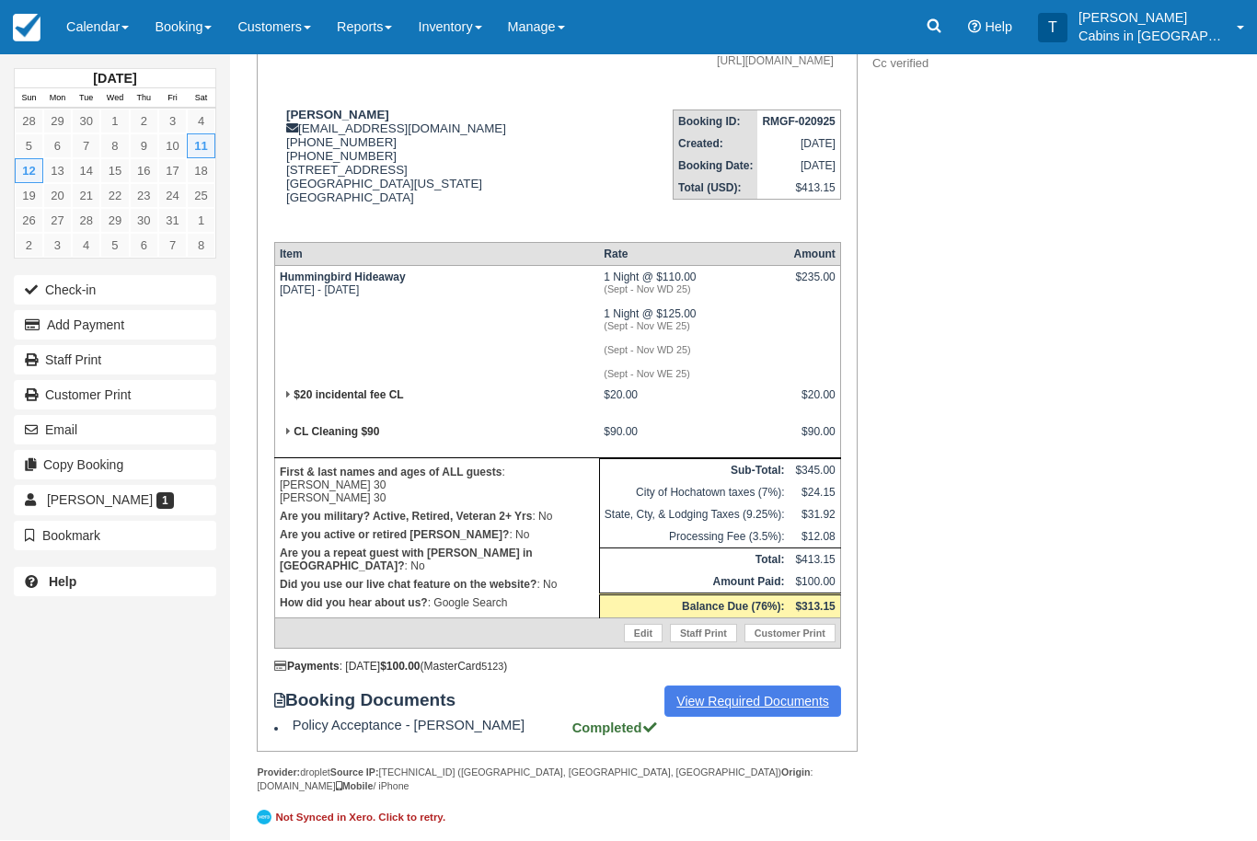
click at [782, 718] on link "View Required Documents" at bounding box center [752, 702] width 177 height 31
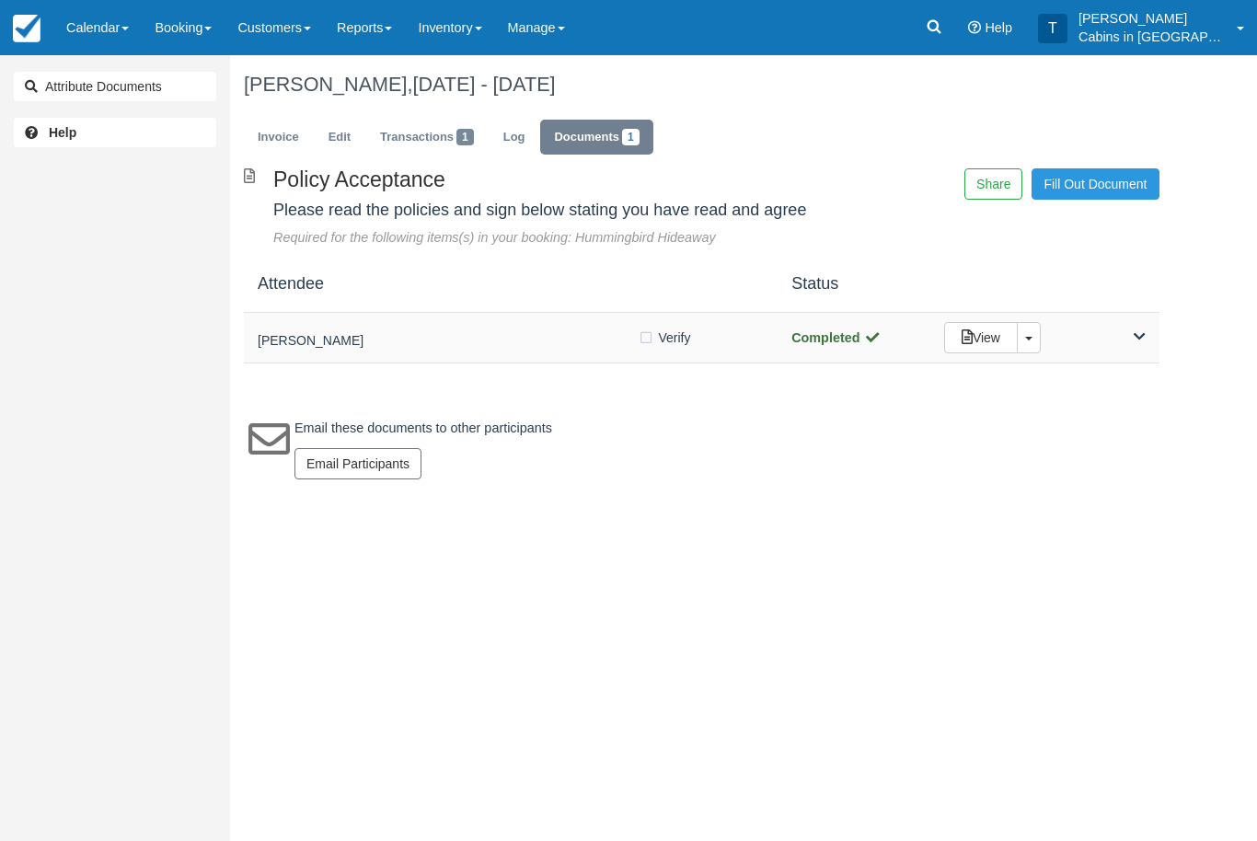
click at [502, 325] on div "[PERSON_NAME]" at bounding box center [448, 338] width 380 height 26
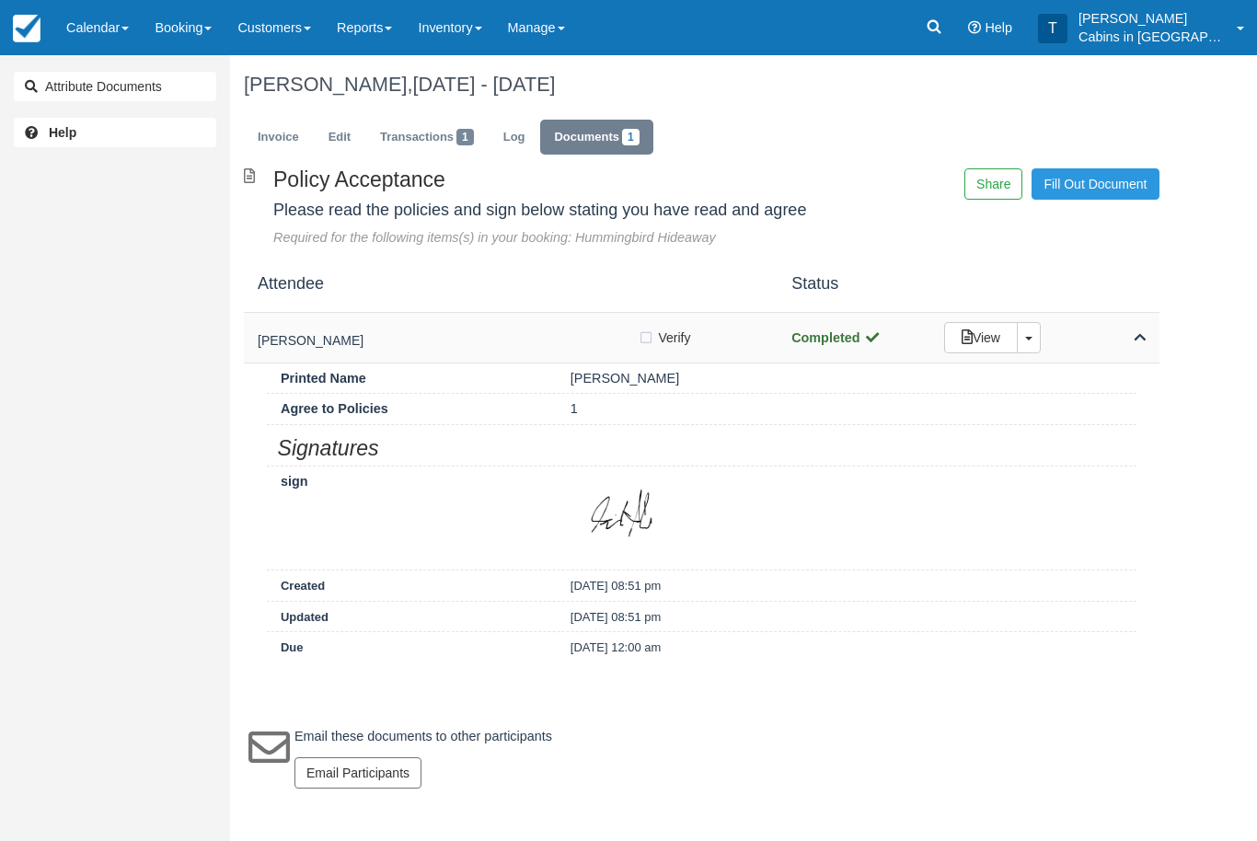
click at [650, 335] on label "Verify Verified" at bounding box center [670, 338] width 65 height 28
checkbox input "true"
click at [299, 129] on link "Invoice" at bounding box center [278, 138] width 69 height 36
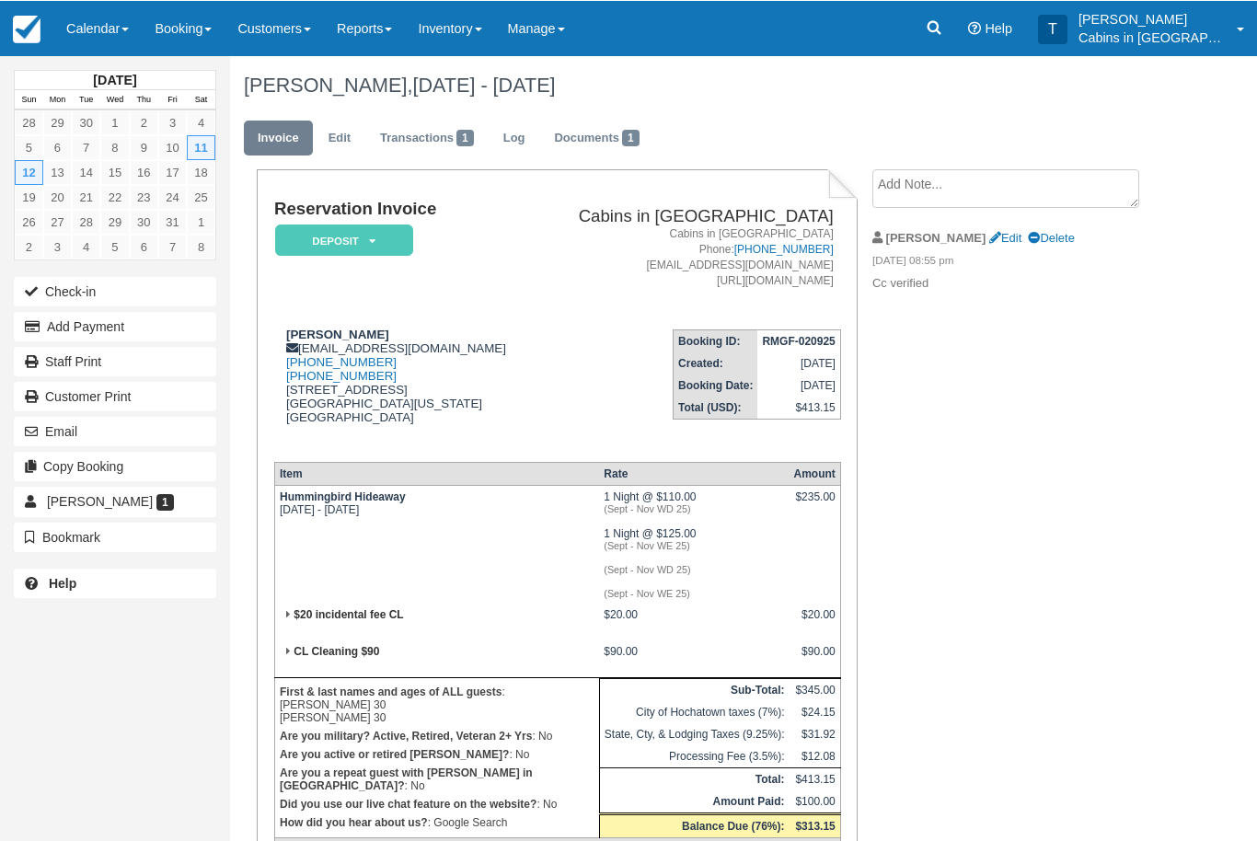
click at [403, 233] on em "Deposit" at bounding box center [344, 240] width 138 height 32
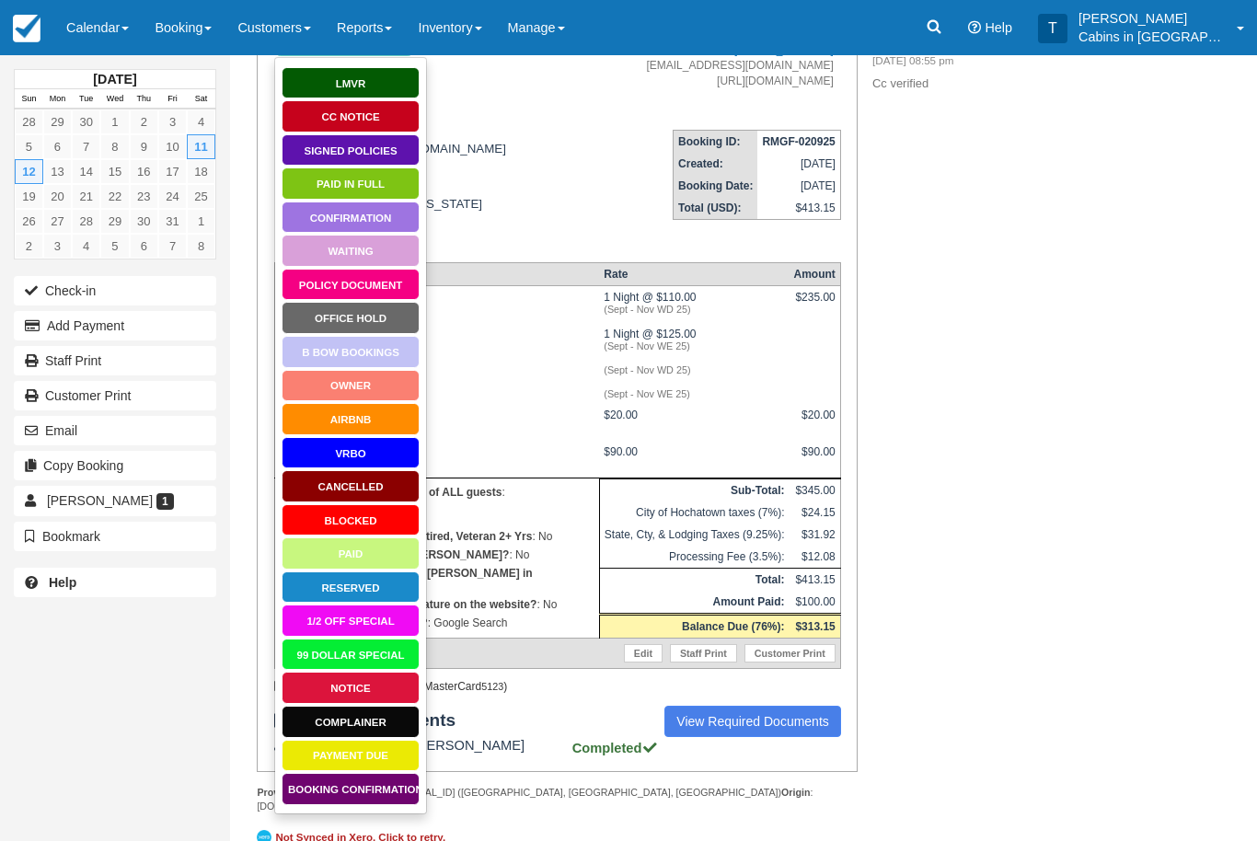
scroll to position [218, 0]
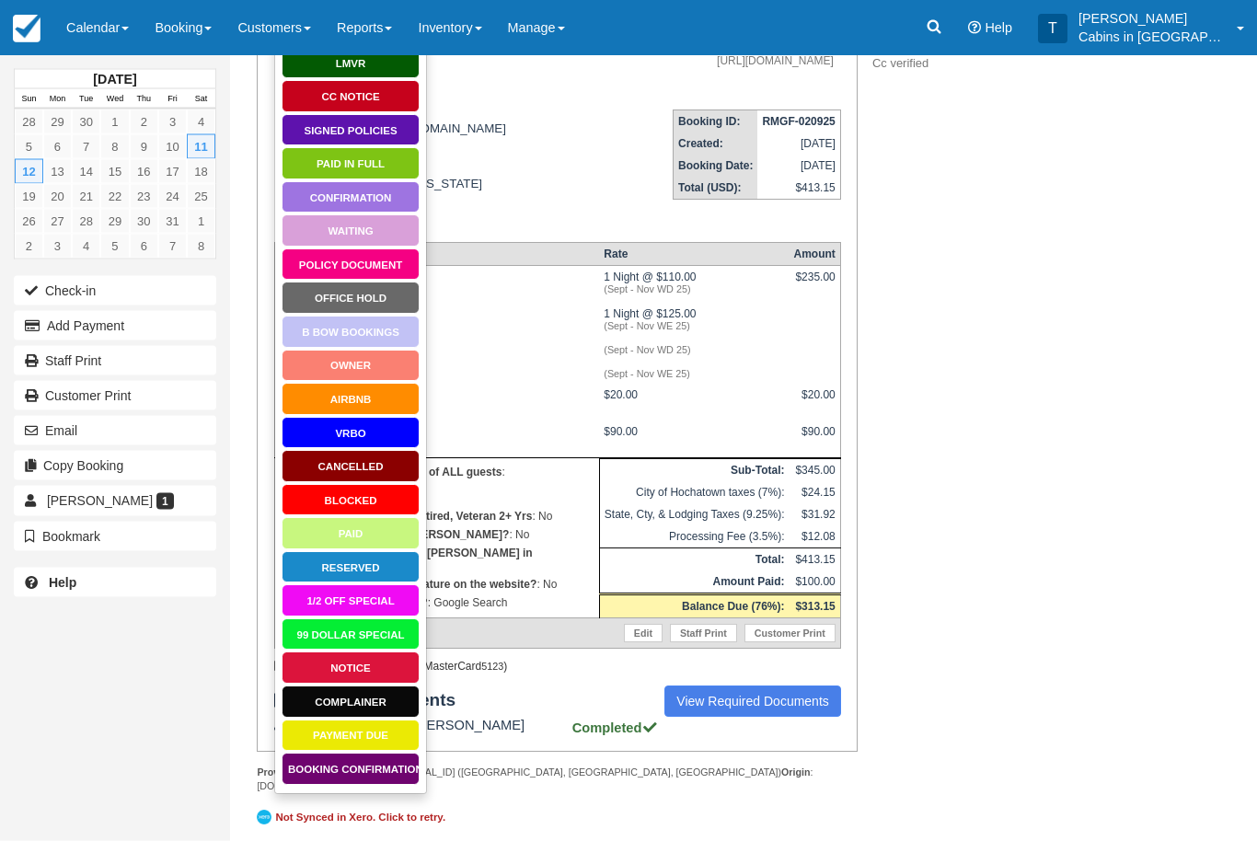
click at [388, 769] on link "Booking Confirmation" at bounding box center [351, 770] width 138 height 32
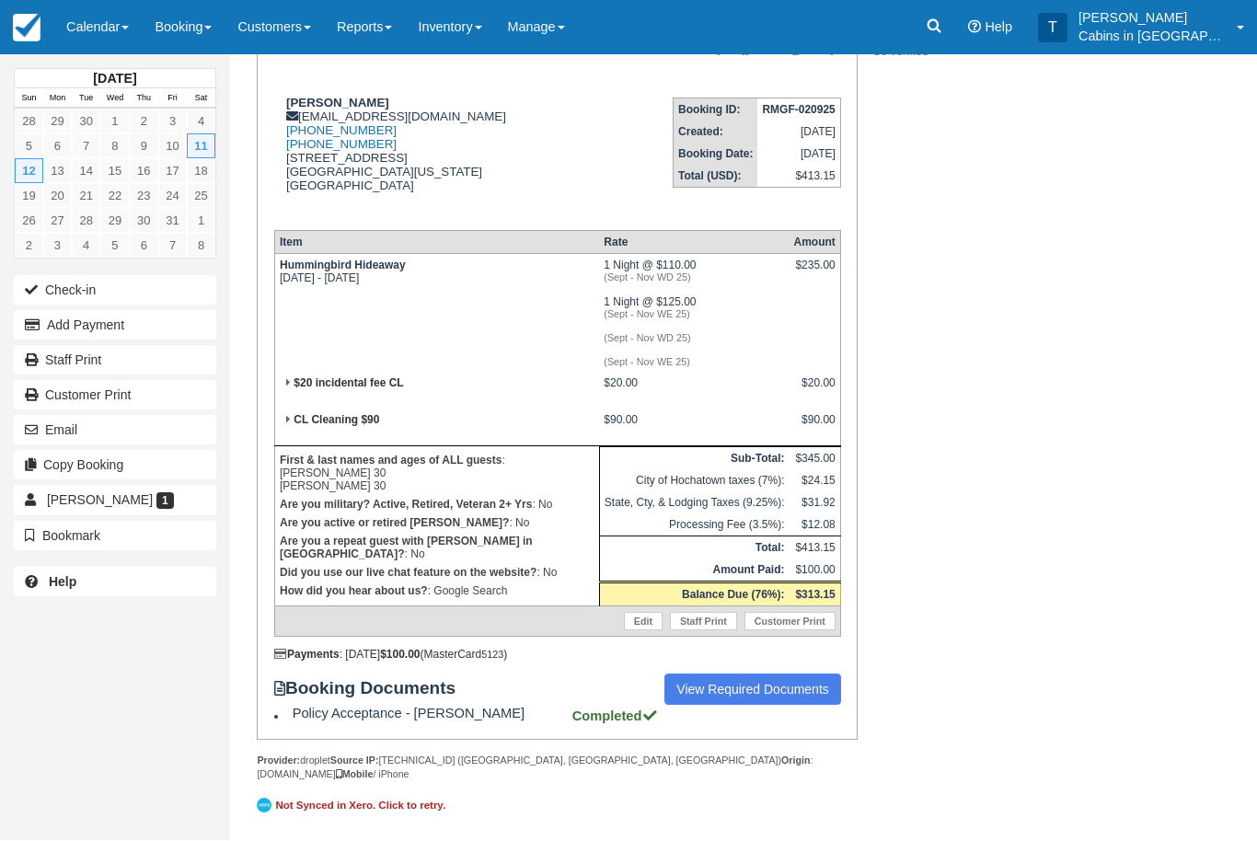
scroll to position [279, 0]
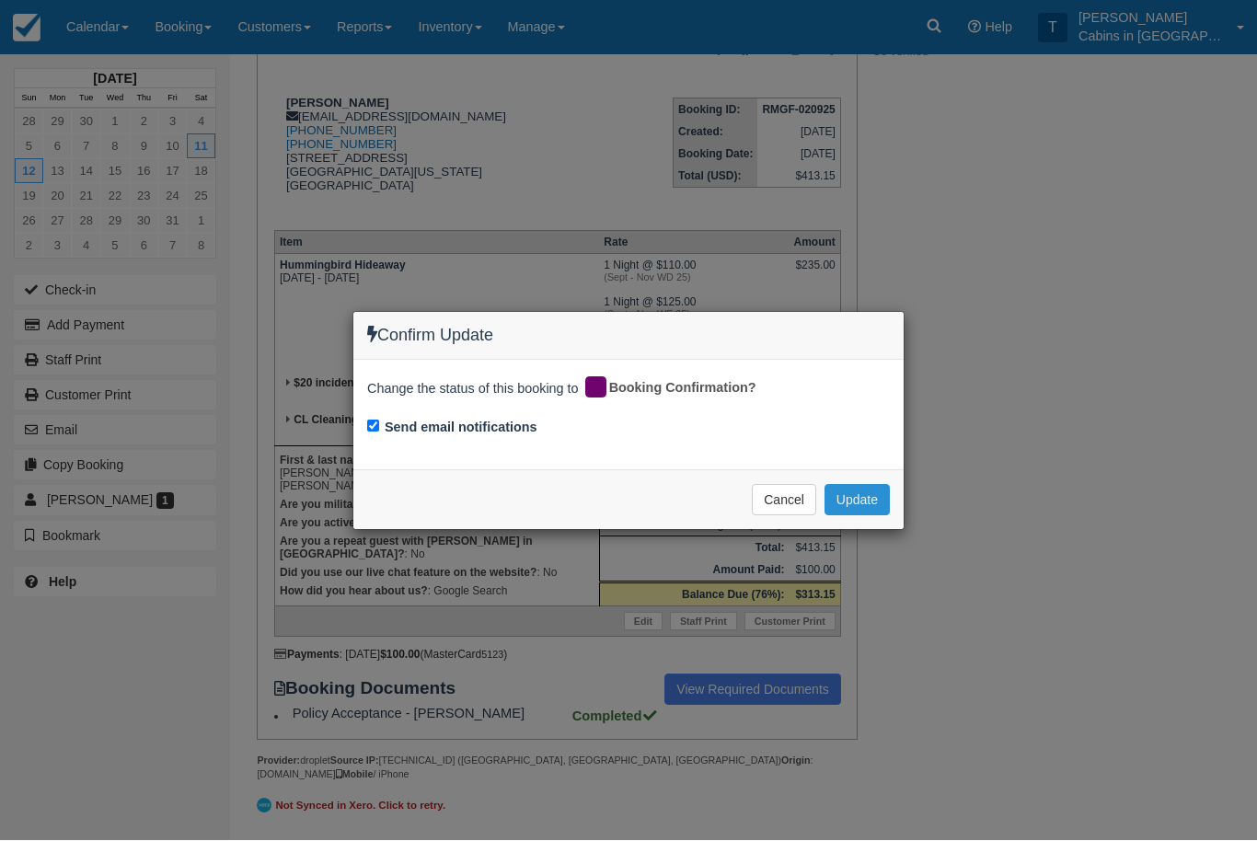
click at [882, 494] on button "Update" at bounding box center [857, 500] width 65 height 31
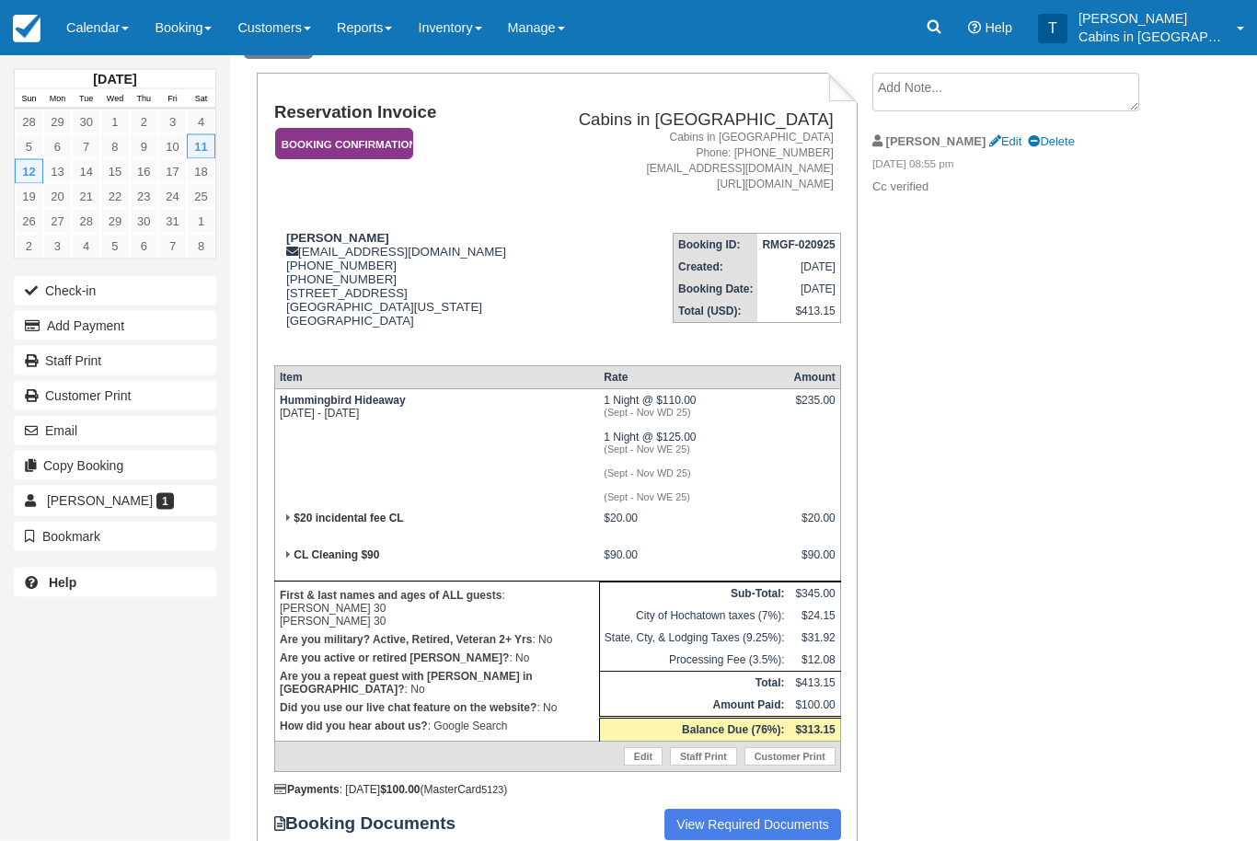
scroll to position [0, 0]
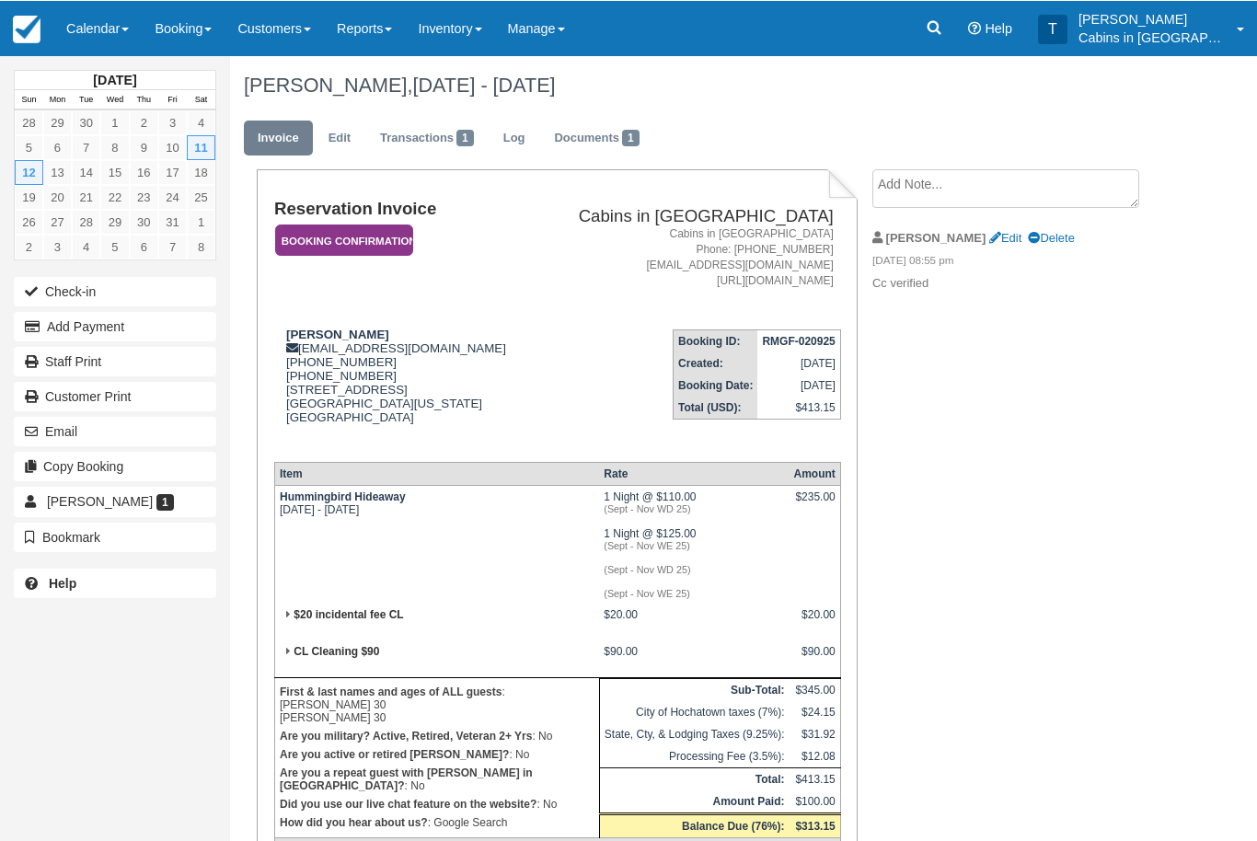
click at [387, 235] on em "Booking Confirmation" at bounding box center [344, 240] width 138 height 32
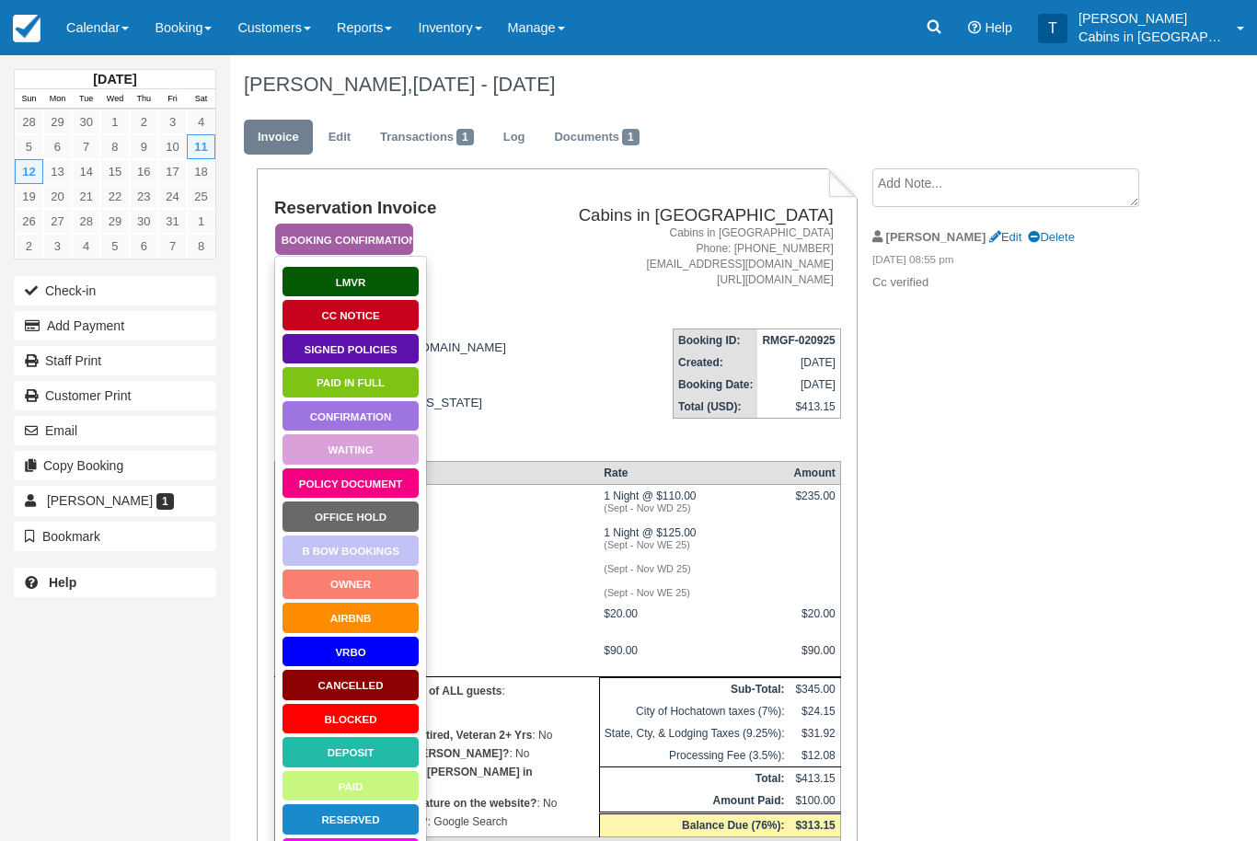
click at [389, 352] on link "Signed Policies" at bounding box center [351, 349] width 138 height 32
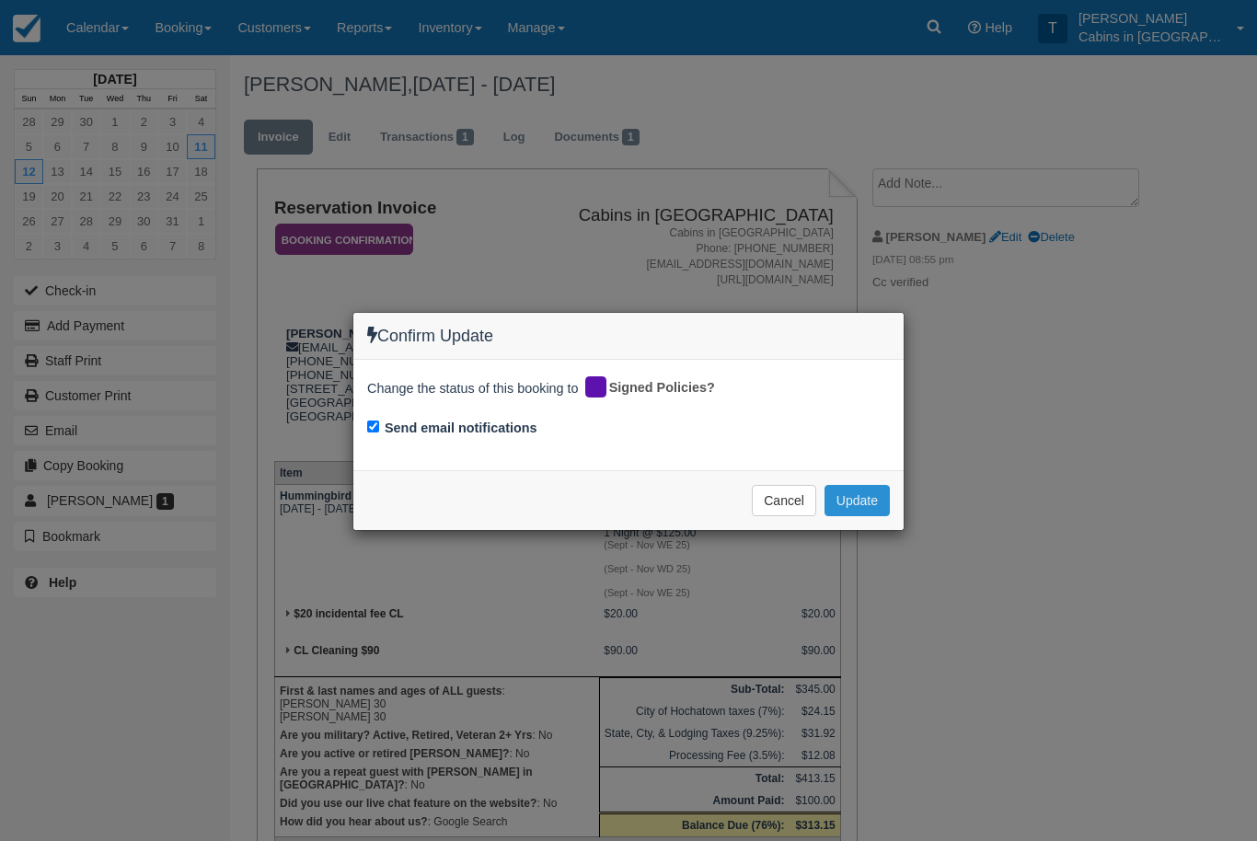
click at [875, 499] on button "Update" at bounding box center [857, 500] width 65 height 31
